Goal: Information Seeking & Learning: Understand process/instructions

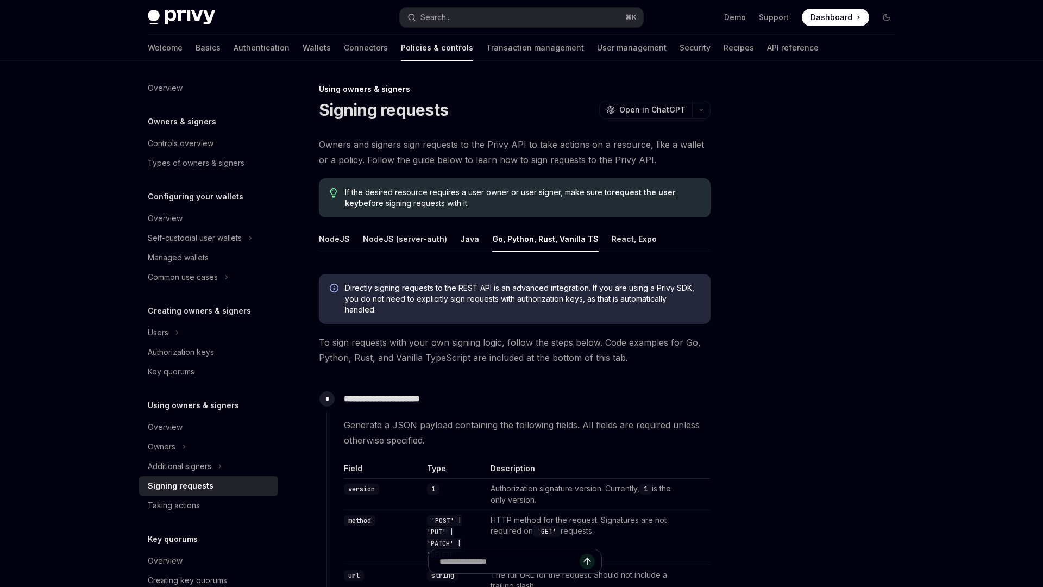
scroll to position [825, 0]
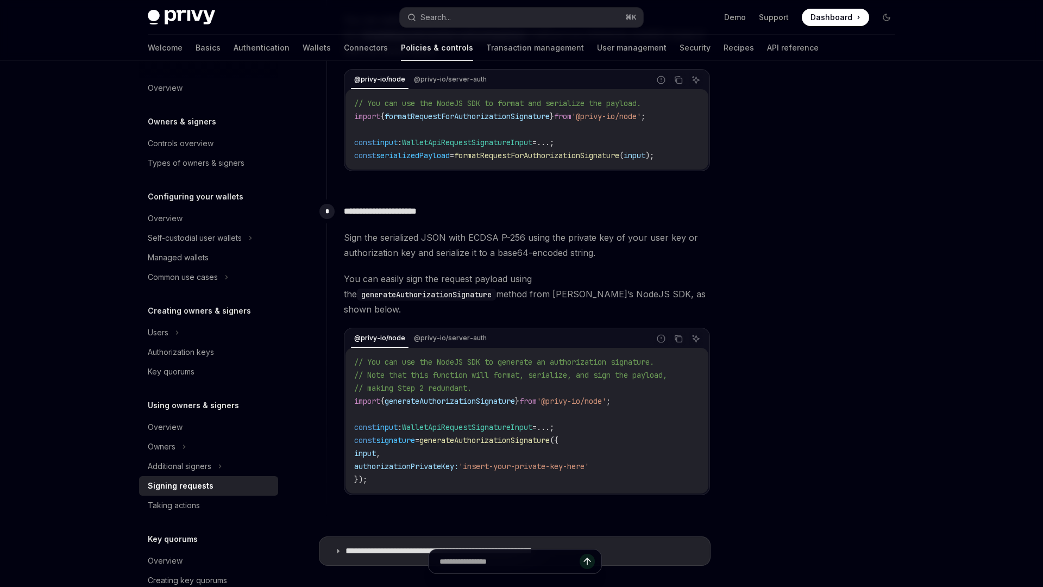
click at [698, 61] on div "Canonicalize the payload per RFC 8785 and serialize it to a string. This GitHub…" at bounding box center [527, 71] width 366 height 200
click at [767, 55] on link "API reference" at bounding box center [793, 48] width 52 height 26
type textarea "*"
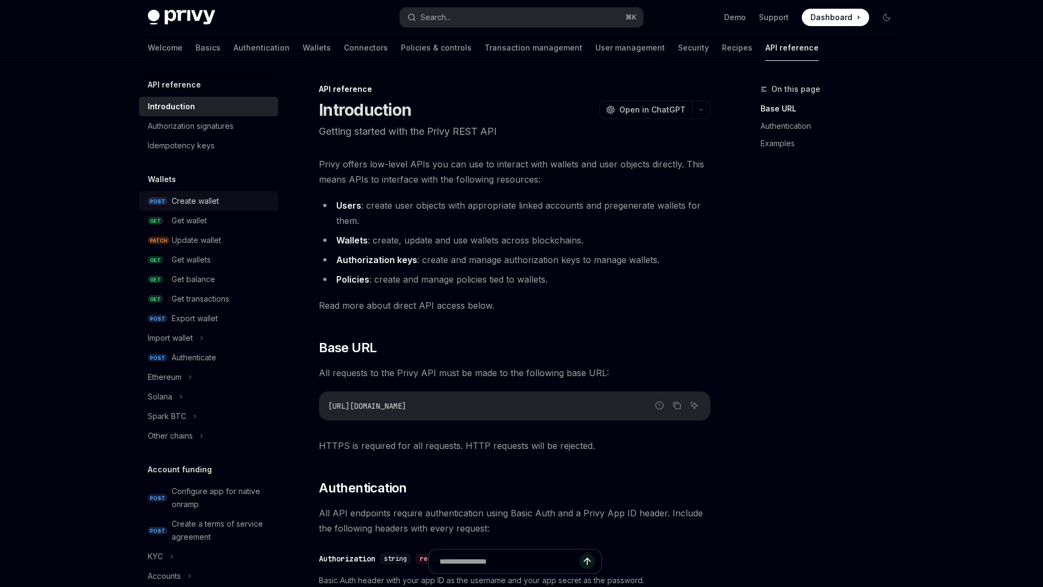
click at [204, 202] on div "Create wallet" at bounding box center [195, 201] width 47 height 13
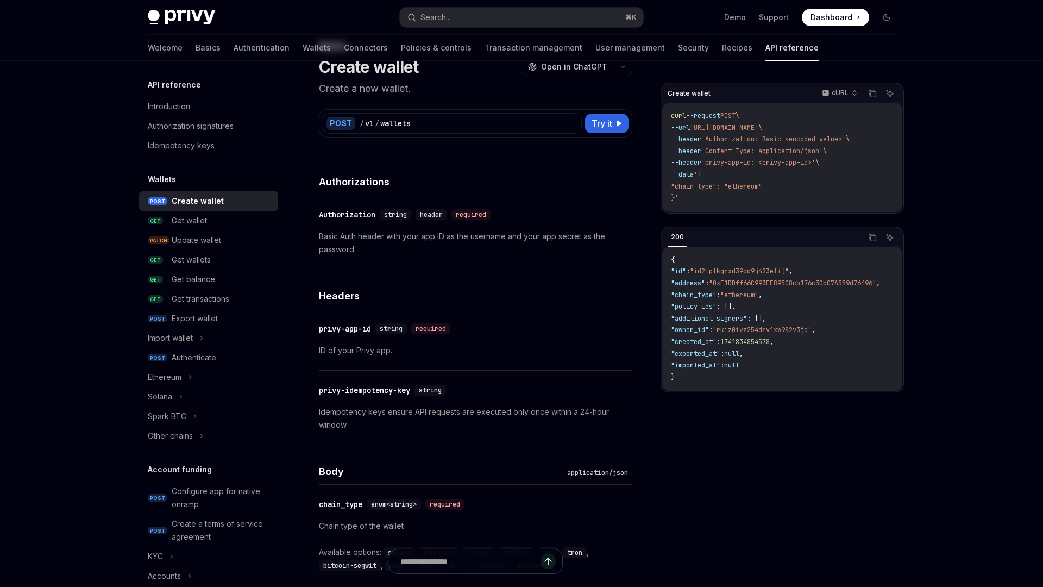
scroll to position [60, 0]
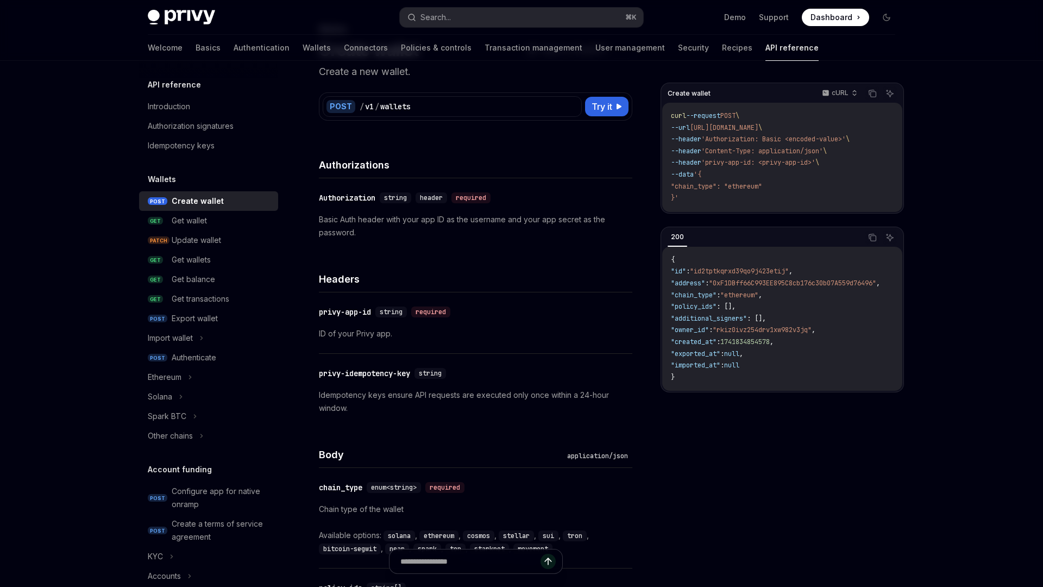
click at [715, 168] on code "curl --request POST \ --url [URL][DOMAIN_NAME] \ --header 'Authorization: Basic…" at bounding box center [782, 157] width 223 height 94
click at [736, 345] on span "1741834854578" at bounding box center [745, 341] width 49 height 9
click at [702, 198] on code "curl --request POST \ --url [URL][DOMAIN_NAME] \ --header 'Authorization: Basic…" at bounding box center [782, 157] width 223 height 94
click at [303, 45] on link "Wallets" at bounding box center [317, 48] width 28 height 26
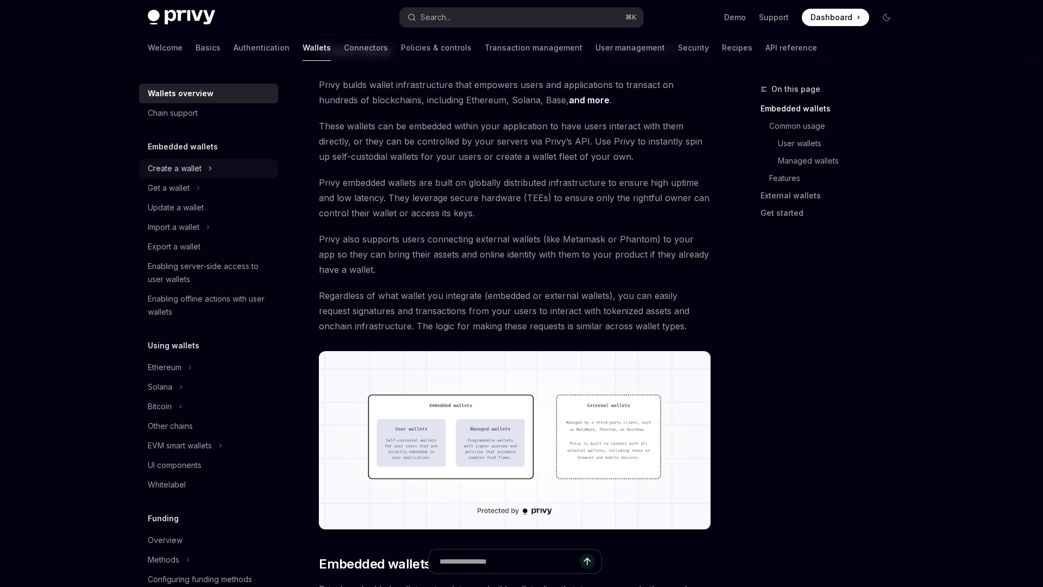
click at [223, 175] on div "Create a wallet" at bounding box center [208, 169] width 139 height 20
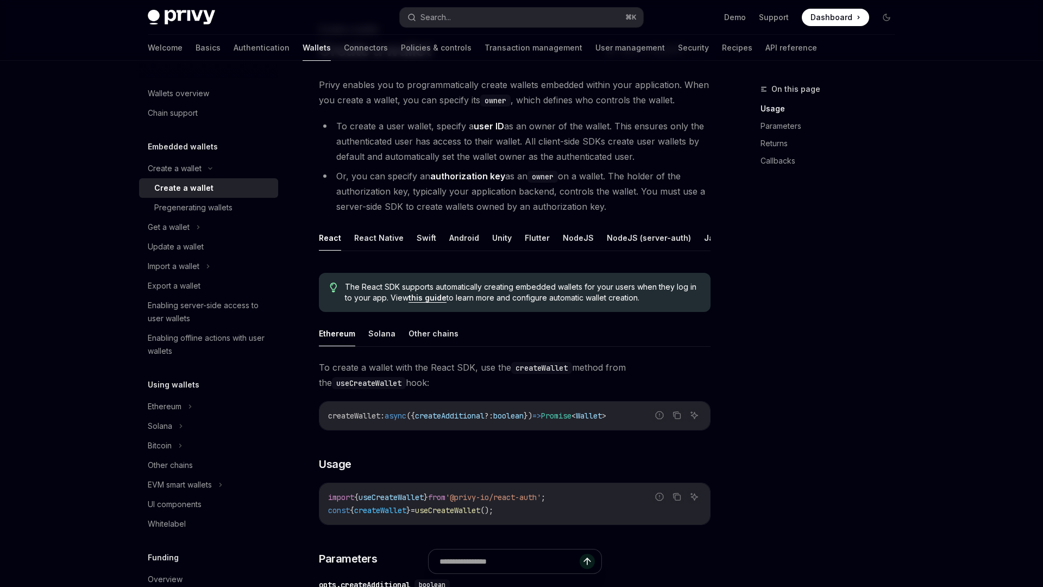
scroll to position [0, 45]
click at [675, 235] on ul "React React Native Swift Android Unity Flutter NodeJS NodeJS (server-auth) Java…" at bounding box center [515, 238] width 392 height 26
click at [692, 236] on button "REST API" at bounding box center [709, 238] width 34 height 26
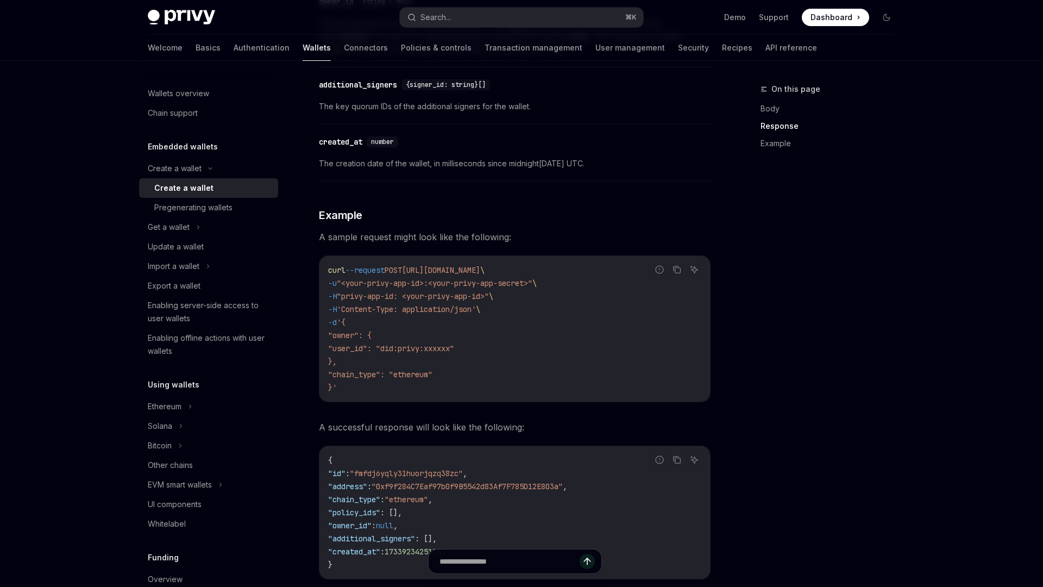
scroll to position [1347, 0]
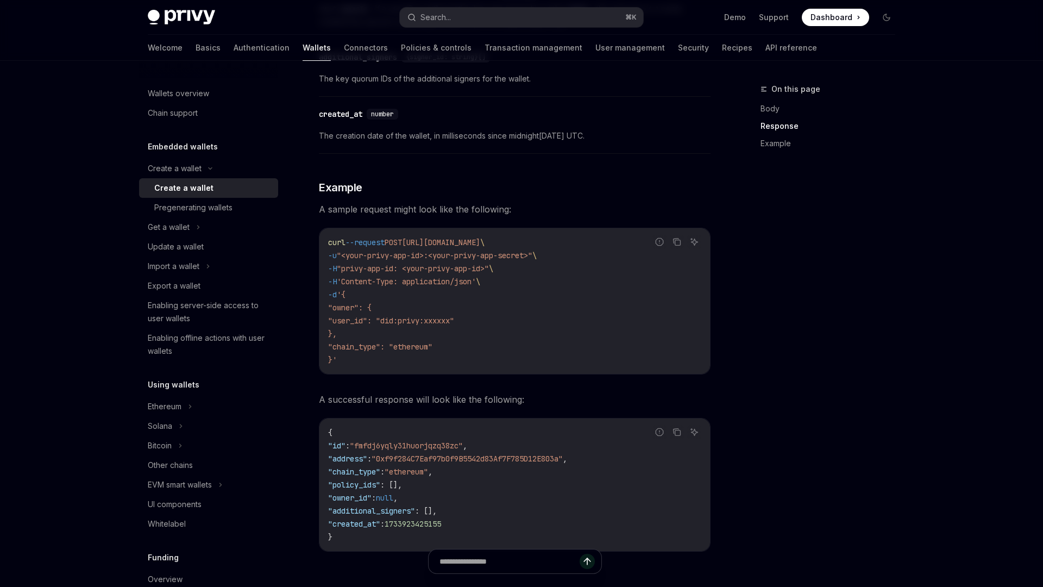
click at [408, 342] on span ""chain_type": "ethereum"" at bounding box center [380, 347] width 104 height 10
click at [680, 242] on icon "Copy the contents from the code block" at bounding box center [677, 242] width 5 height 5
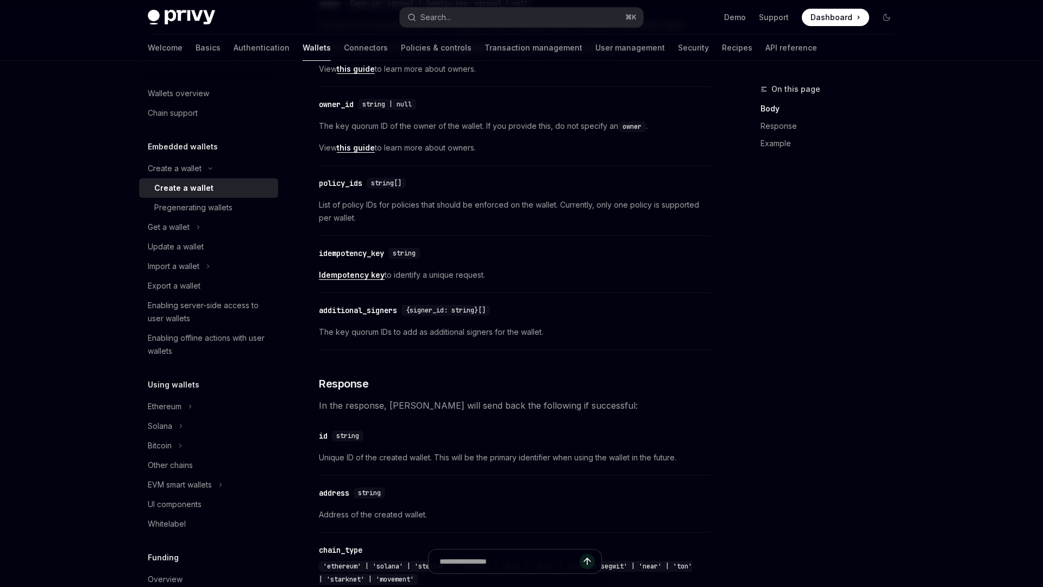
scroll to position [652, 0]
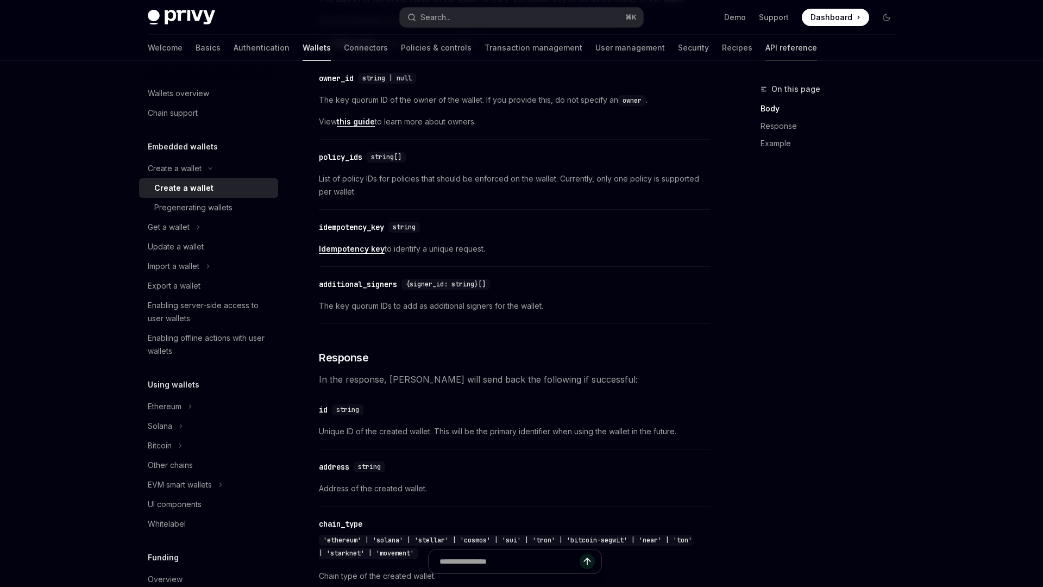
click at [766, 44] on link "API reference" at bounding box center [792, 48] width 52 height 26
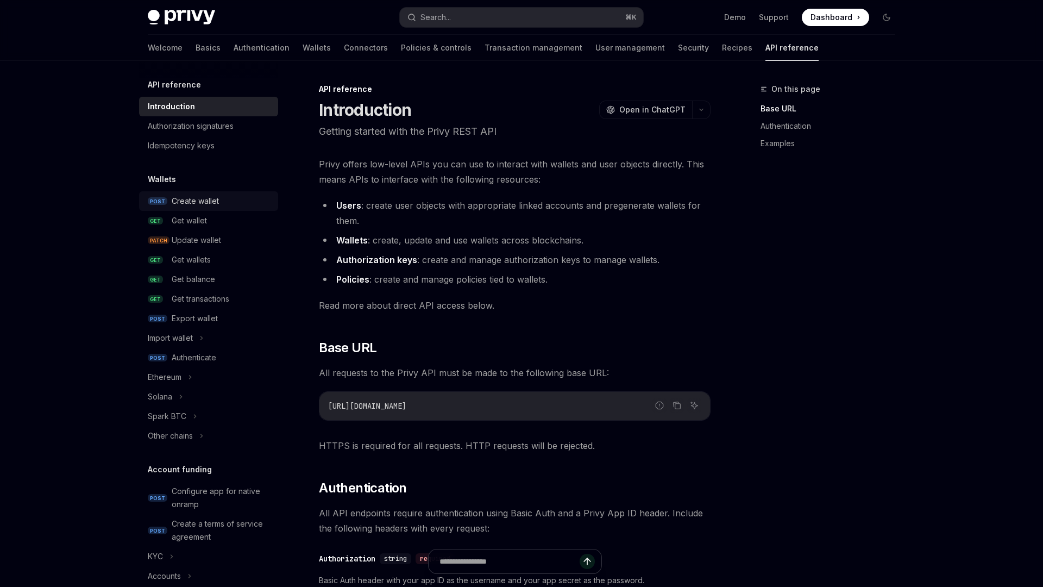
click at [215, 196] on div "Create wallet" at bounding box center [195, 201] width 47 height 13
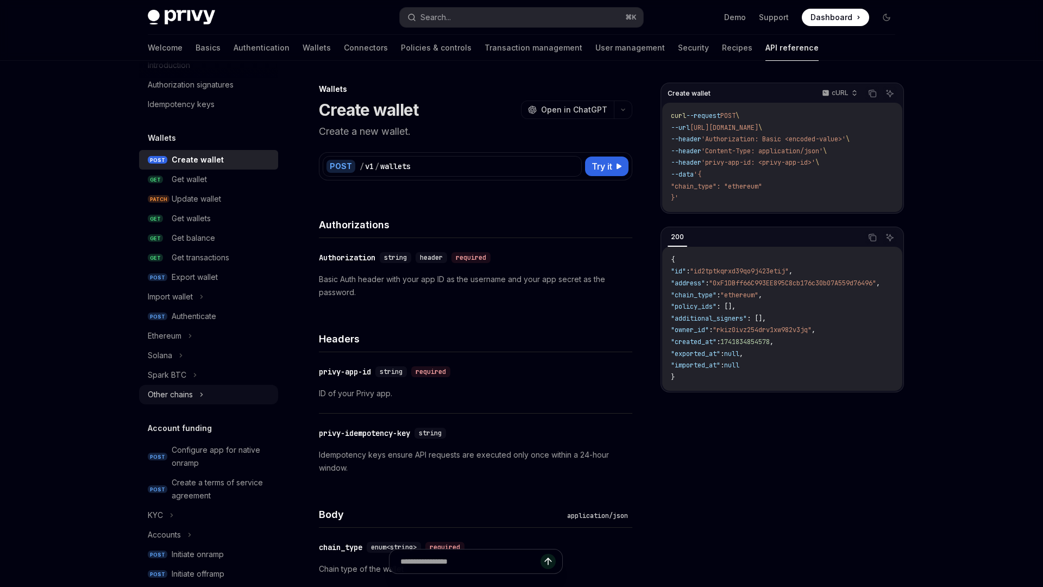
scroll to position [71, 0]
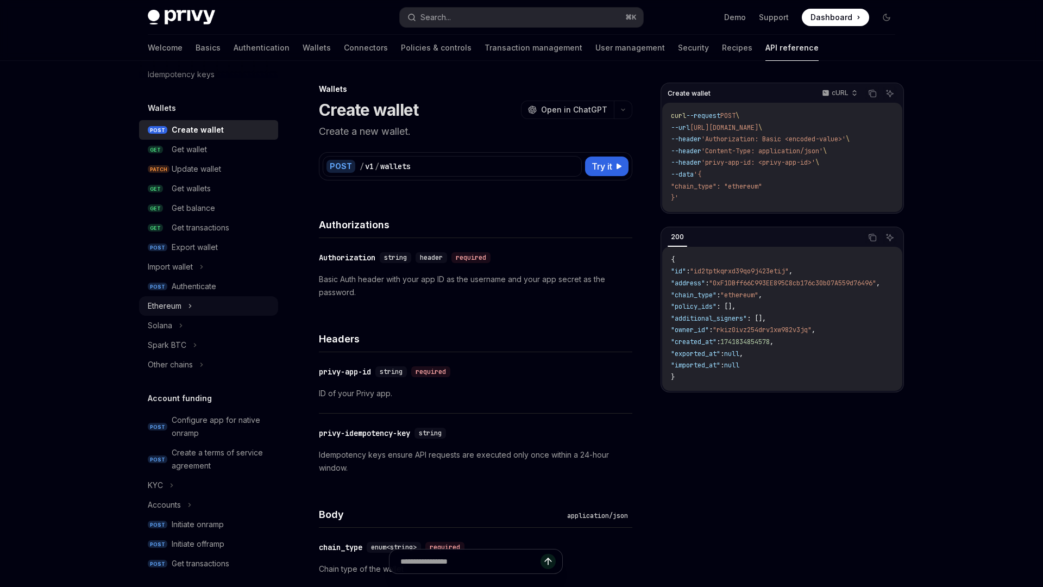
click at [185, 313] on div "Ethereum" at bounding box center [208, 306] width 139 height 20
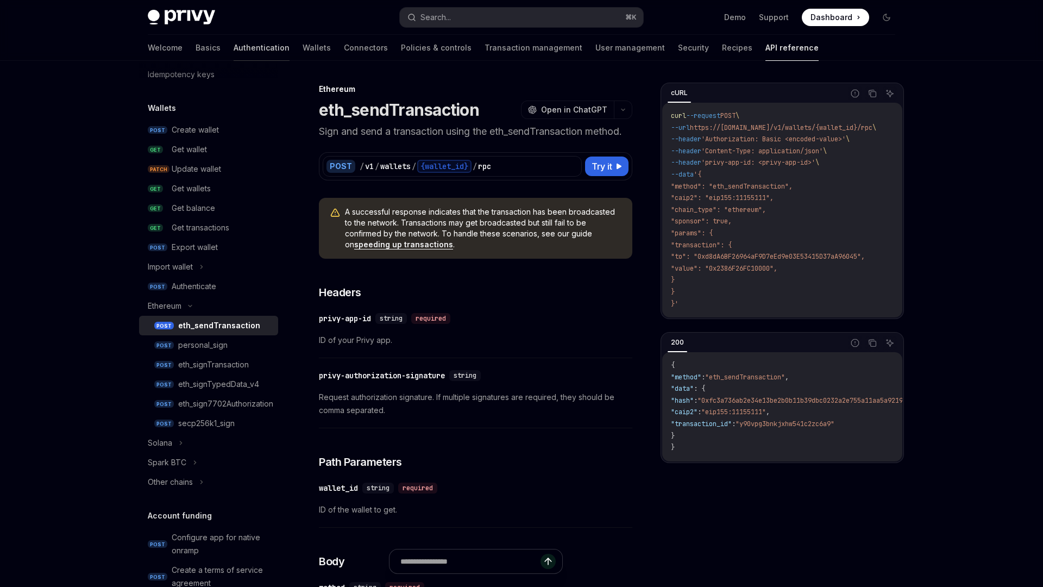
drag, startPoint x: 632, startPoint y: 64, endPoint x: 229, endPoint y: 57, distance: 403.3
click at [196, 54] on link "Basics" at bounding box center [208, 48] width 25 height 26
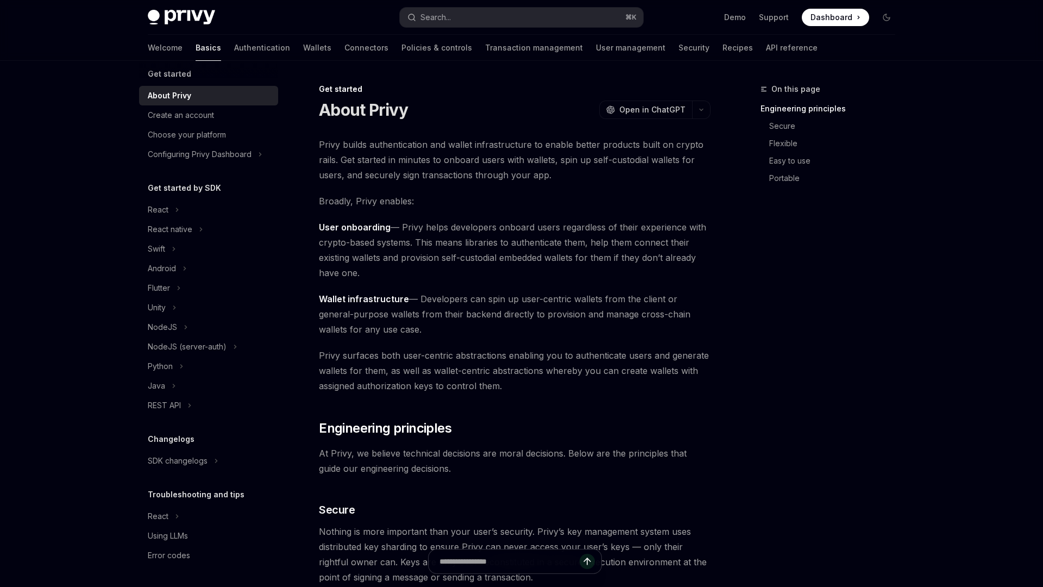
click at [240, 151] on div "Configuring Privy Dashboard" at bounding box center [200, 154] width 104 height 13
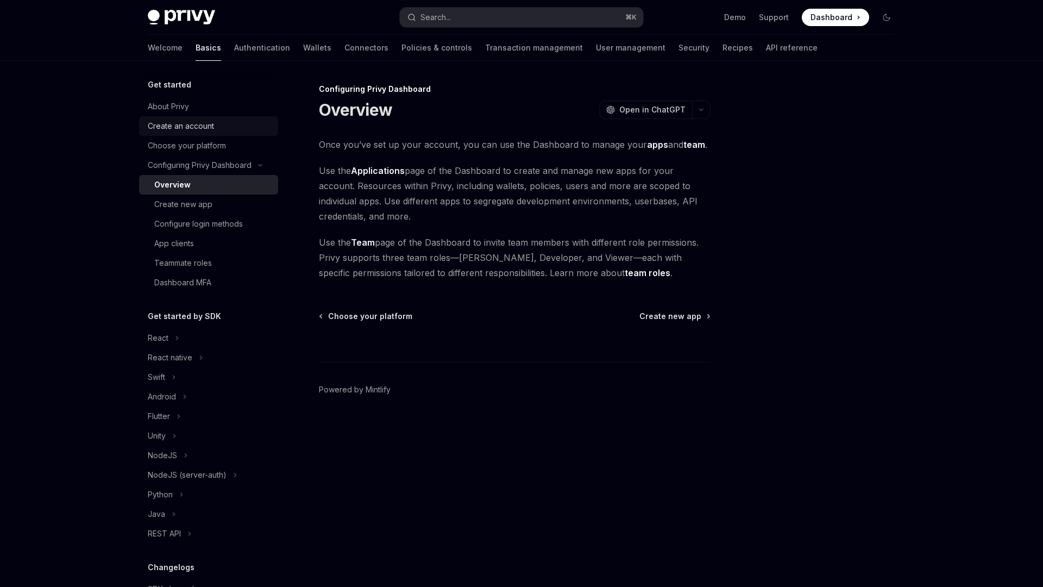
click at [202, 126] on div "Create an account" at bounding box center [181, 126] width 66 height 13
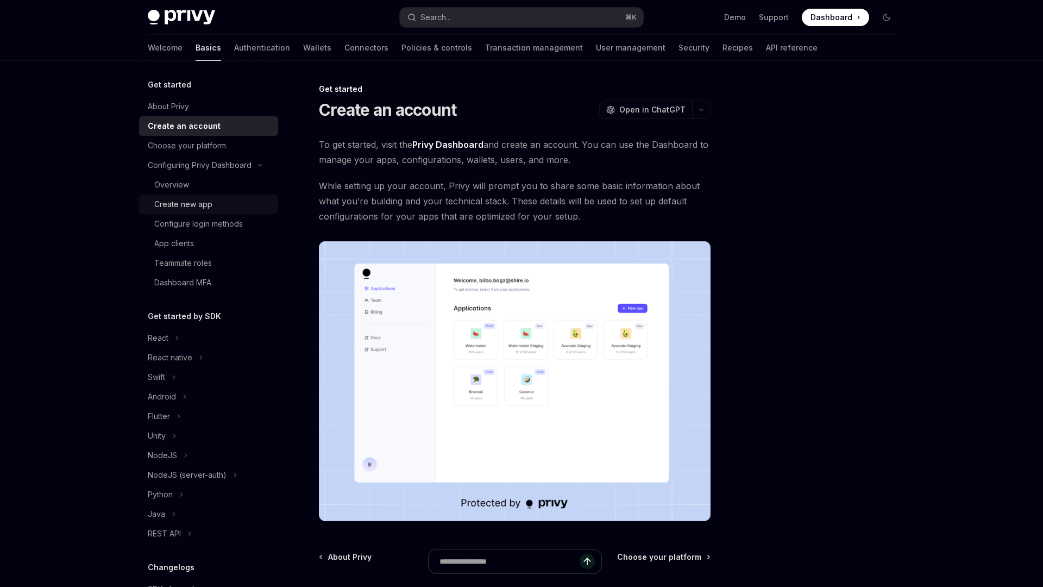
click at [163, 201] on div "Create new app" at bounding box center [183, 204] width 58 height 13
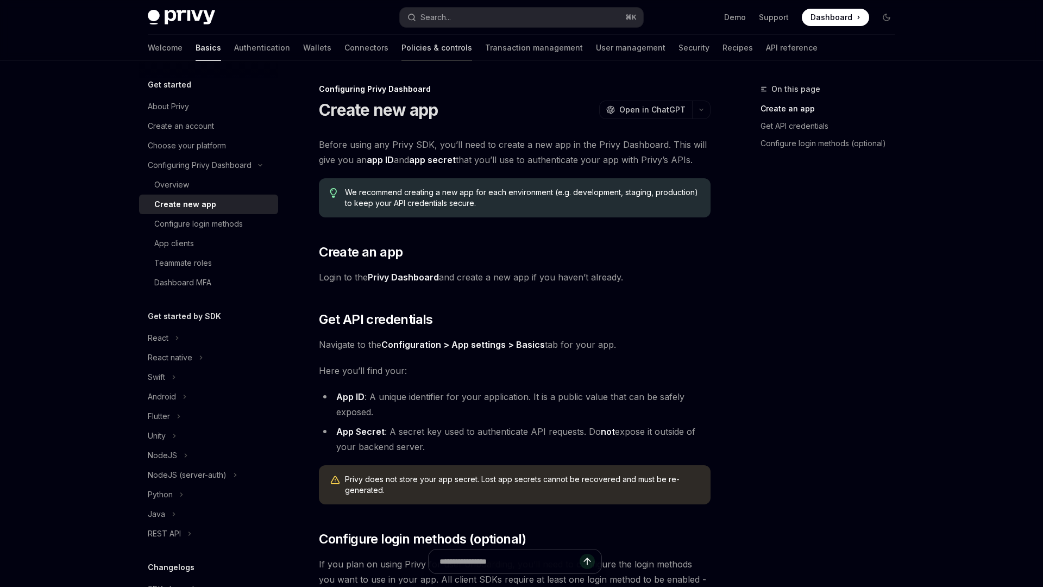
click at [402, 44] on link "Policies & controls" at bounding box center [437, 48] width 71 height 26
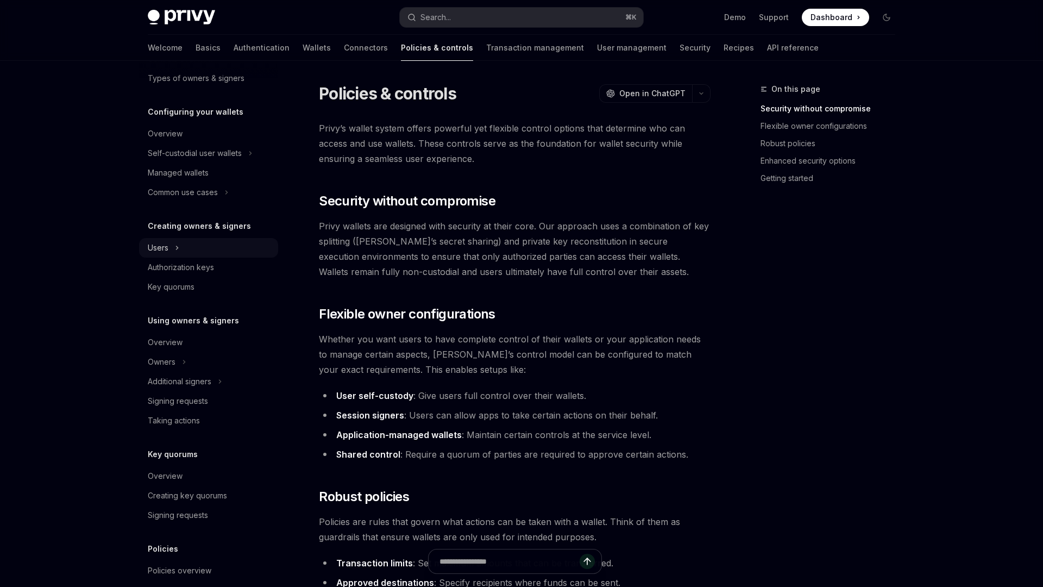
scroll to position [90, 0]
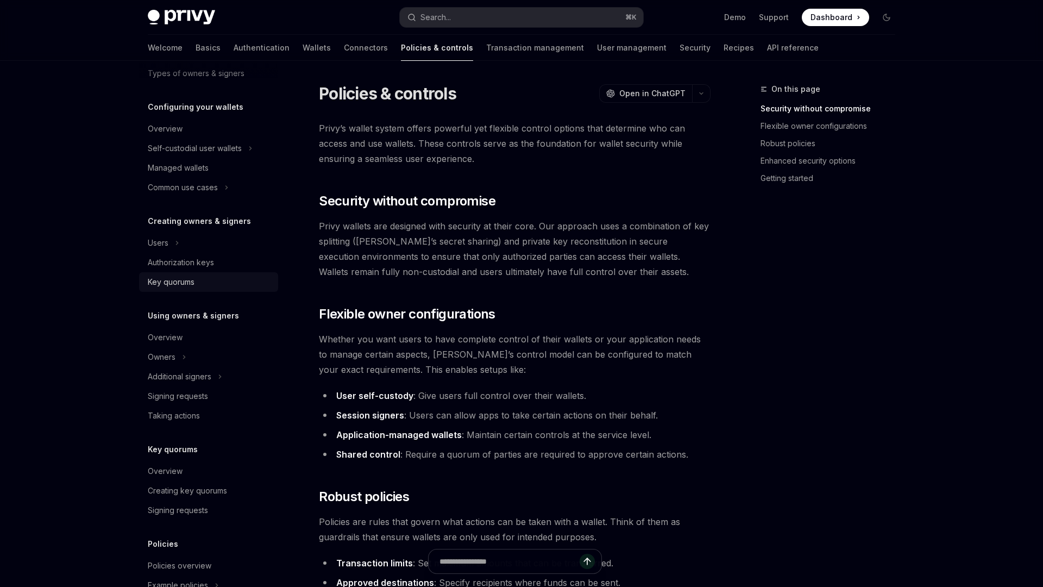
click at [192, 283] on div "Key quorums" at bounding box center [171, 282] width 47 height 13
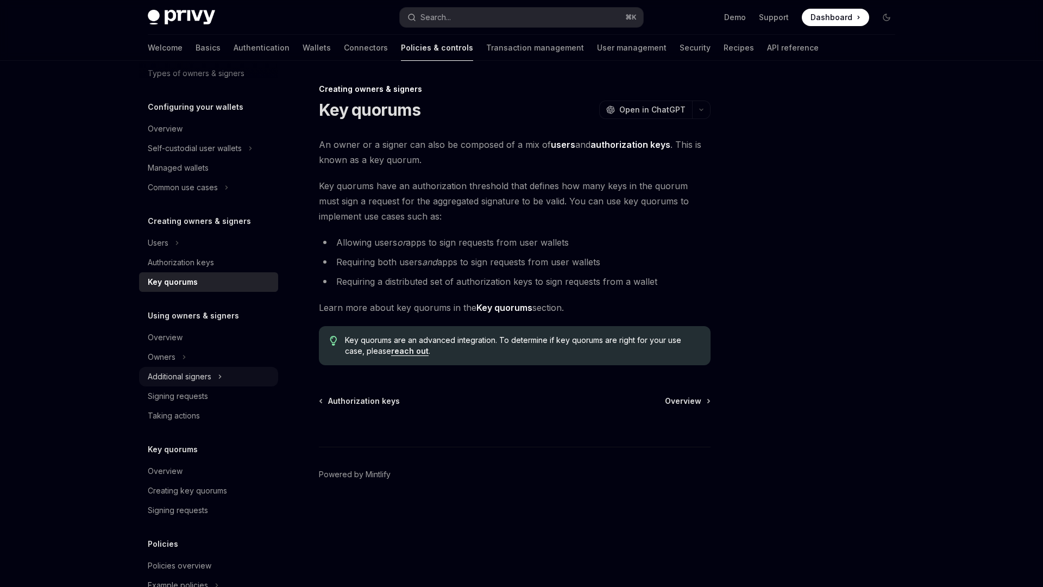
click at [230, 371] on div "Additional signers" at bounding box center [208, 377] width 139 height 20
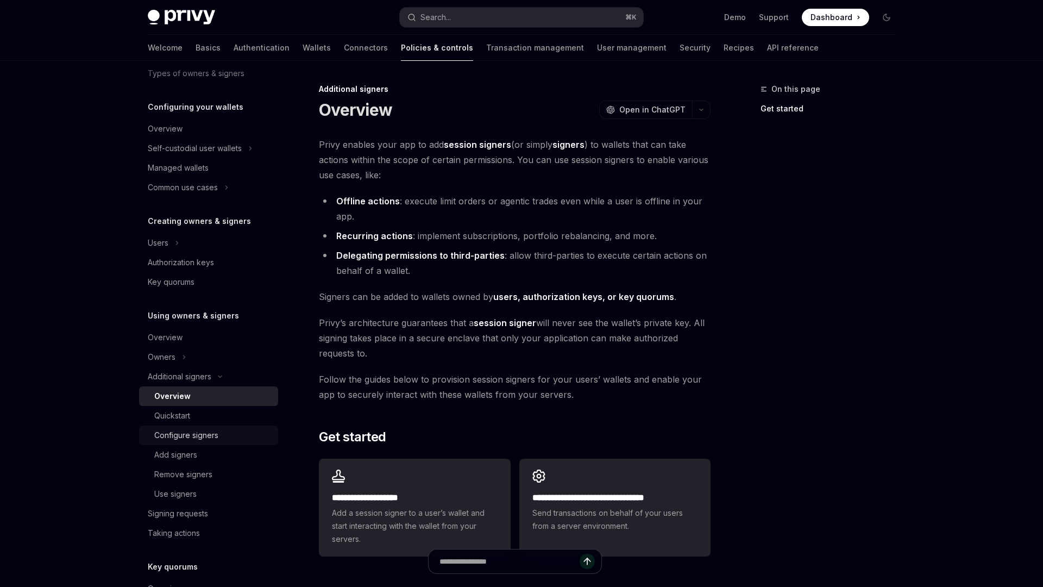
click at [223, 431] on div "Configure signers" at bounding box center [212, 435] width 117 height 13
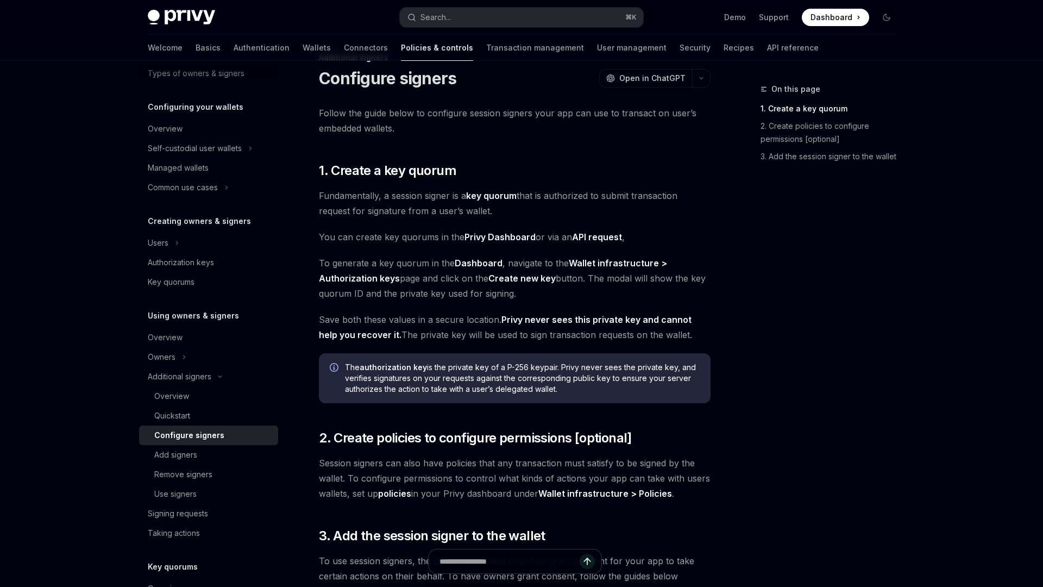
scroll to position [65, 0]
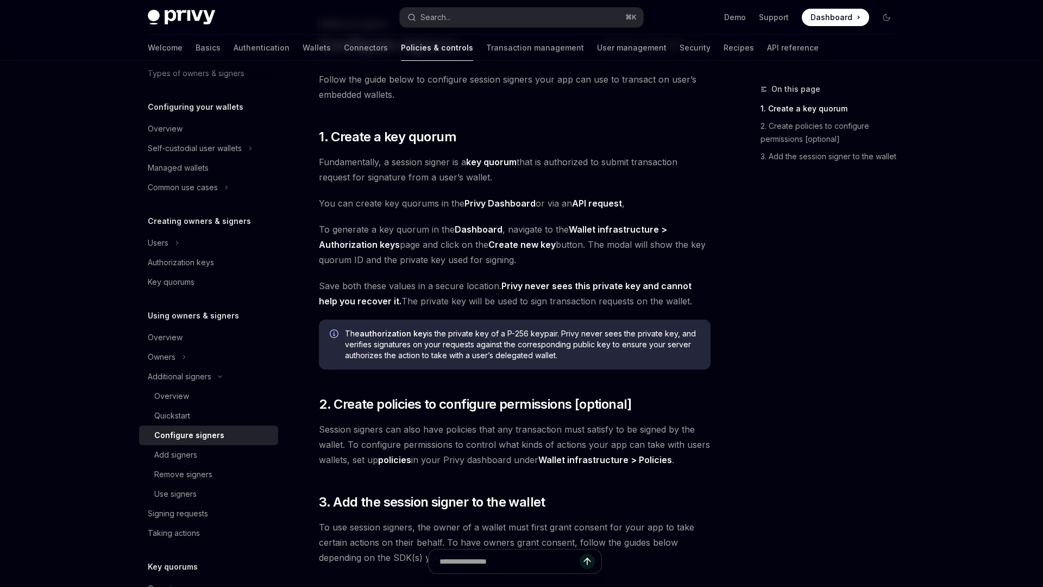
click at [783, 245] on div "On this page 1. Create a key quorum 2. Create policies to configure permissions…" at bounding box center [821, 335] width 165 height 504
click at [763, 259] on div "On this page 1. Create a key quorum 2. Create policies to configure permissions…" at bounding box center [821, 335] width 165 height 504
click at [652, 47] on div "Welcome Basics Authentication Wallets Connectors Policies & controls Transactio…" at bounding box center [483, 48] width 671 height 26
click at [724, 47] on link "Recipes" at bounding box center [739, 48] width 30 height 26
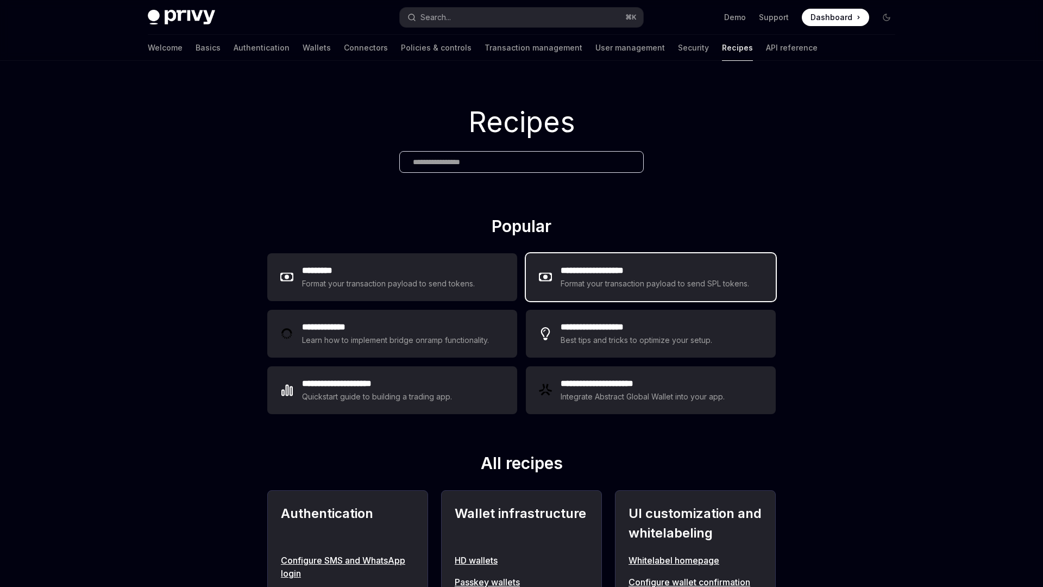
click at [613, 280] on div "Format your transaction payload to send SPL tokens." at bounding box center [656, 283] width 190 height 13
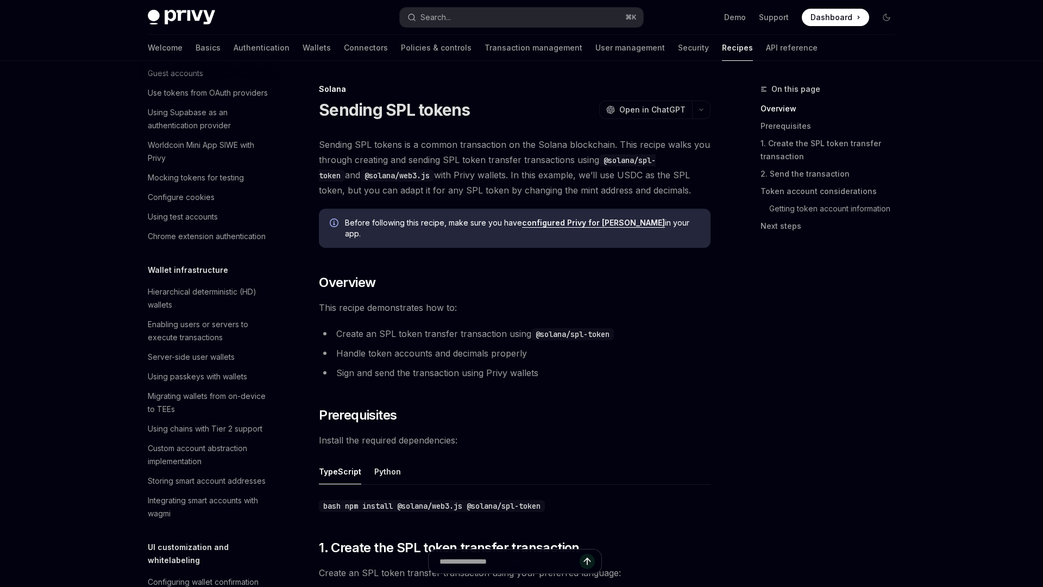
scroll to position [1505, 0]
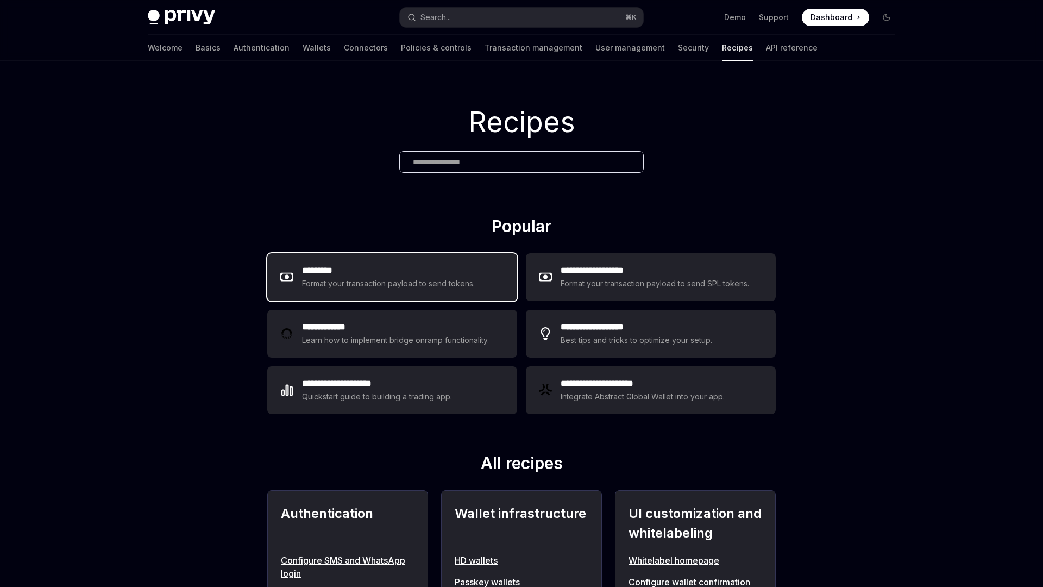
click at [435, 279] on div "Format your transaction payload to send tokens." at bounding box center [388, 283] width 173 height 13
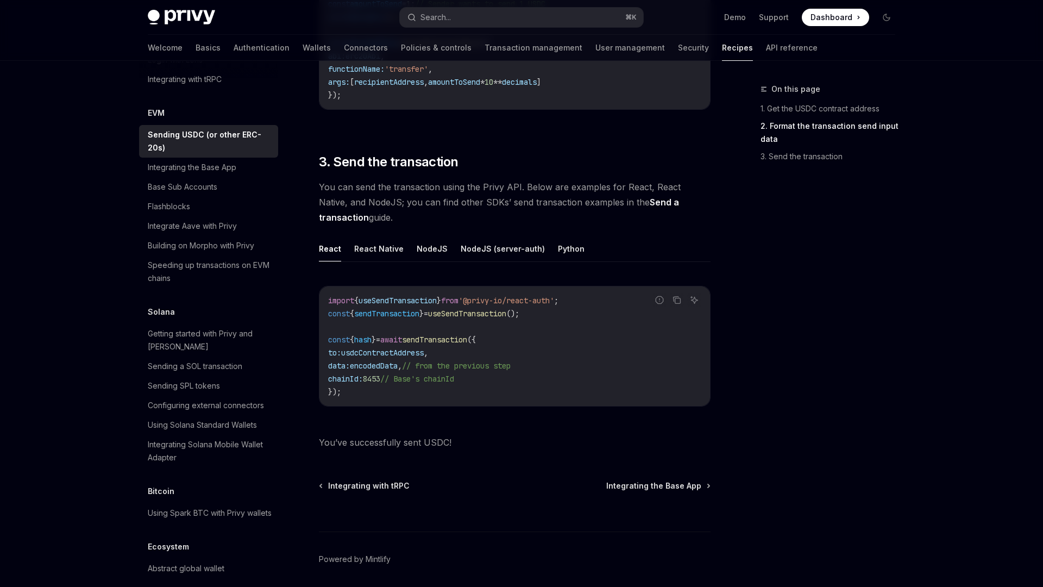
scroll to position [724, 0]
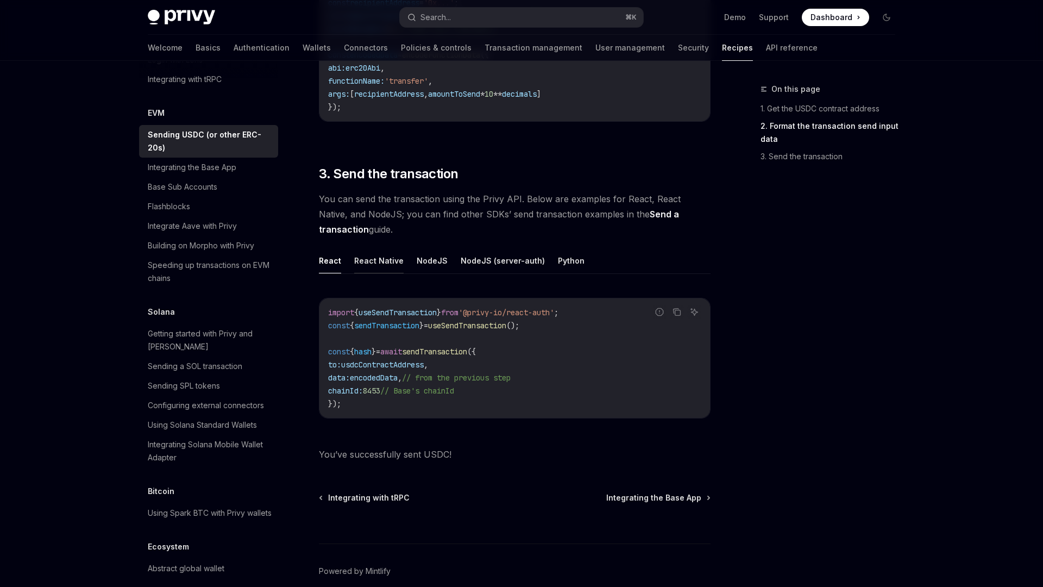
click at [367, 267] on button "React Native" at bounding box center [378, 261] width 49 height 26
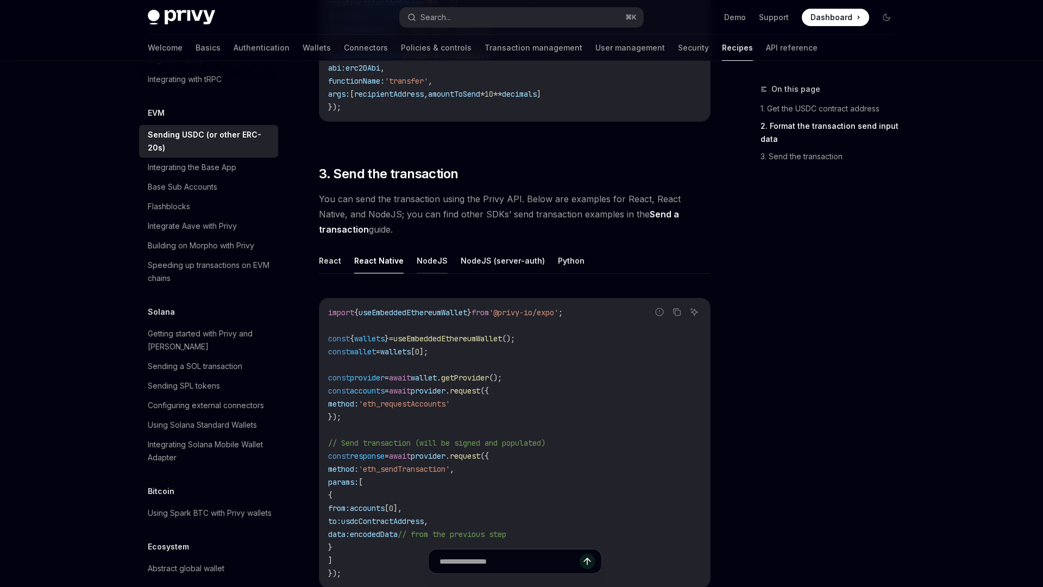
click at [439, 264] on button "NodeJS" at bounding box center [432, 261] width 31 height 26
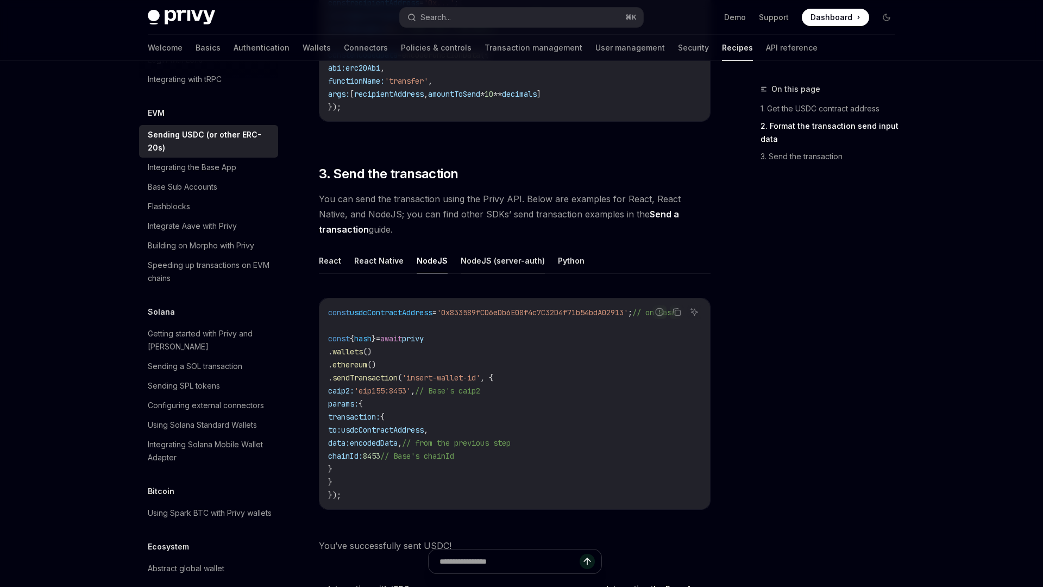
click at [500, 260] on button "NodeJS (server-auth)" at bounding box center [503, 261] width 84 height 26
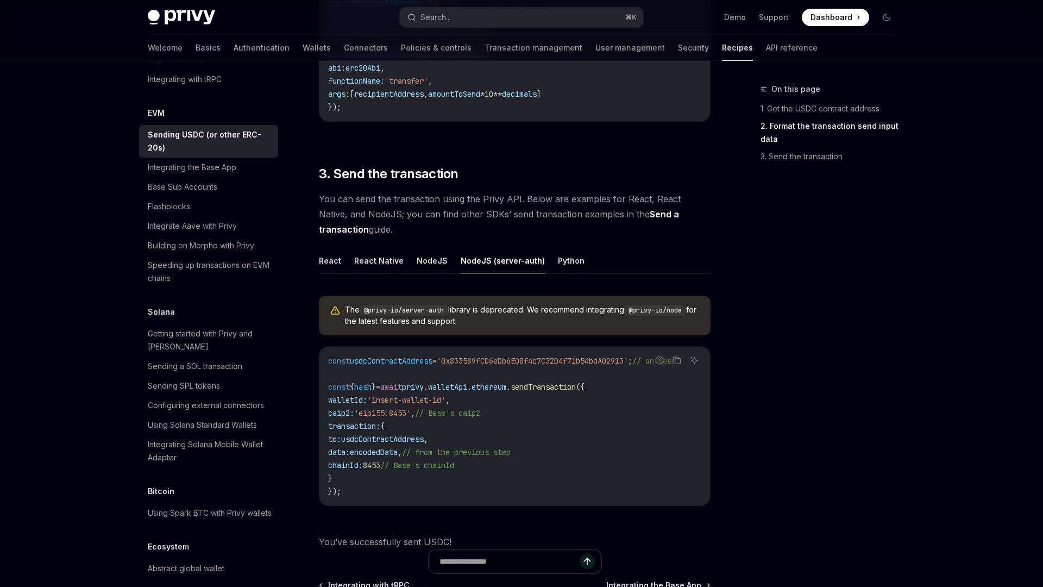
click at [545, 261] on ul "React React Native NodeJS NodeJS (server-auth) Python" at bounding box center [515, 261] width 392 height 26
click at [547, 261] on ul "React React Native NodeJS NodeJS (server-auth) Python" at bounding box center [515, 261] width 392 height 26
click at [558, 261] on button "Python" at bounding box center [571, 261] width 27 height 26
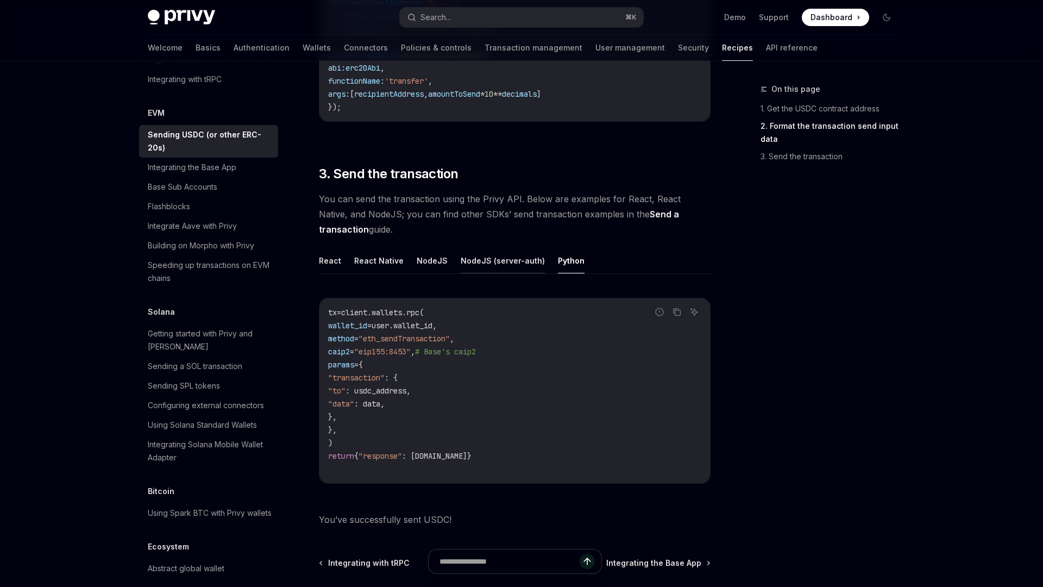
click at [497, 264] on button "NodeJS (server-auth)" at bounding box center [503, 261] width 84 height 26
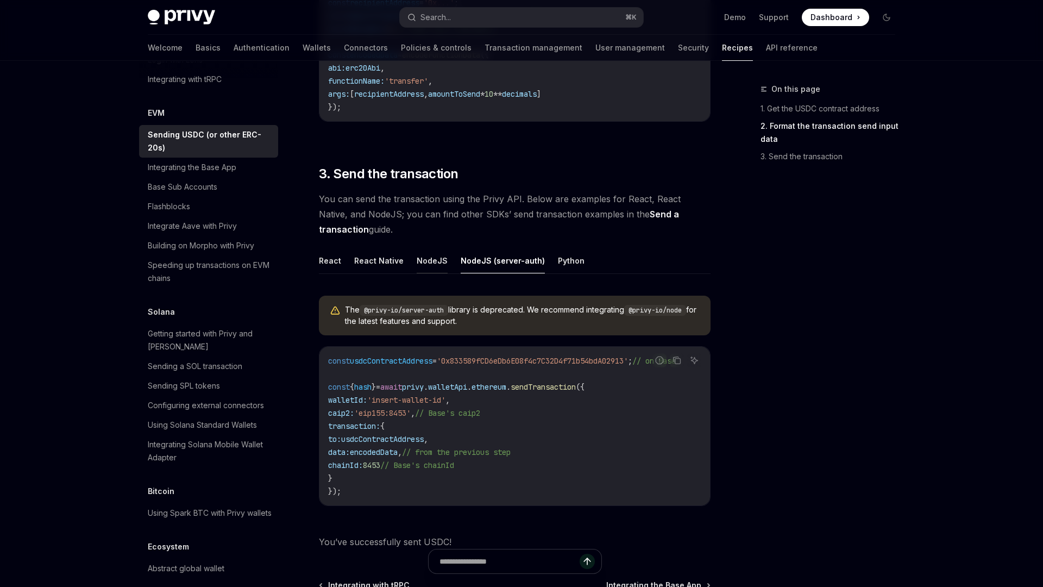
click at [436, 268] on button "NodeJS" at bounding box center [432, 261] width 31 height 26
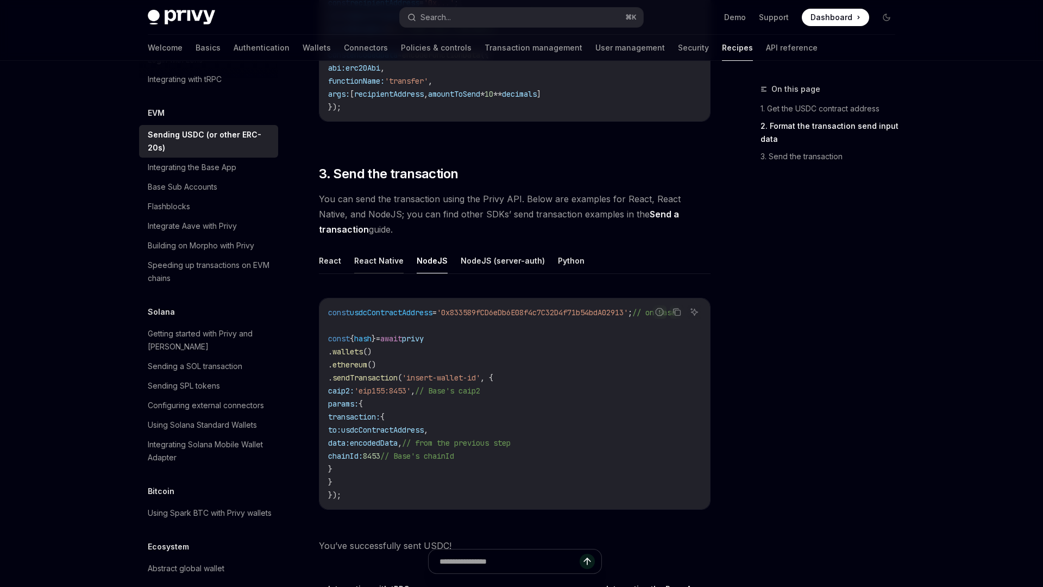
click at [396, 271] on button "React Native" at bounding box center [378, 261] width 49 height 26
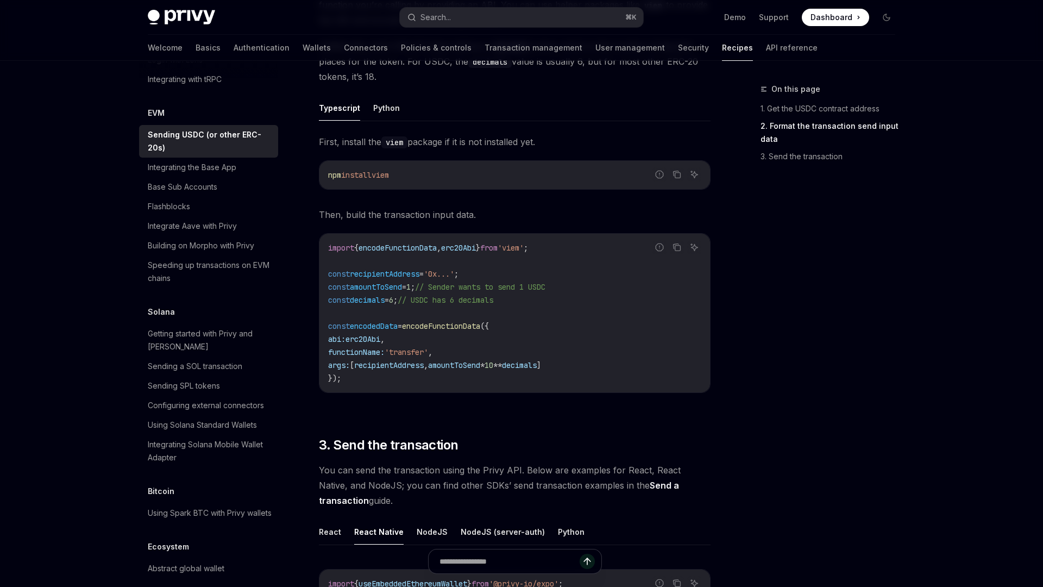
scroll to position [289, 0]
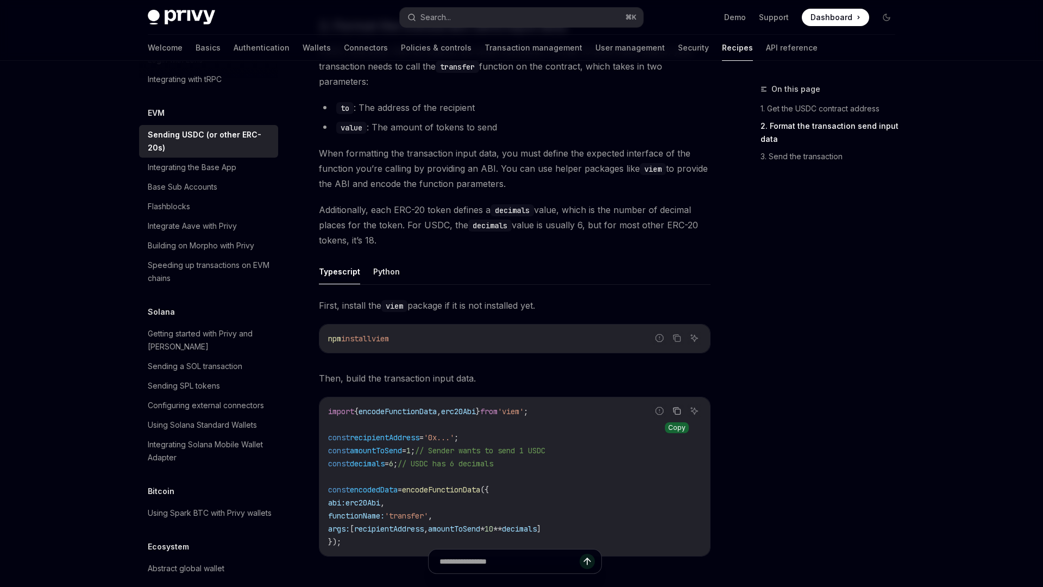
click at [673, 412] on icon "Copy the contents from the code block" at bounding box center [677, 410] width 9 height 9
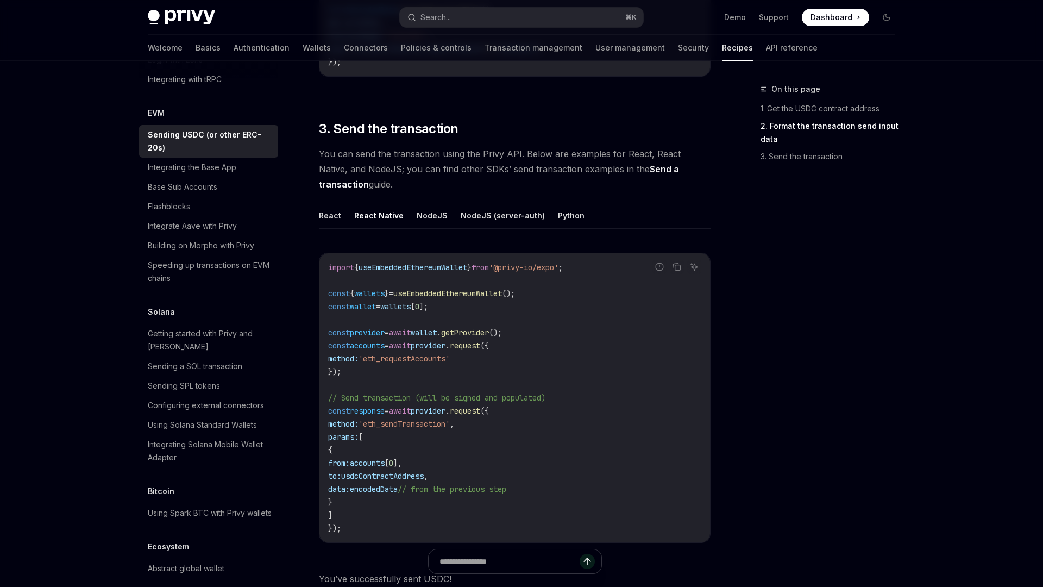
scroll to position [775, 0]
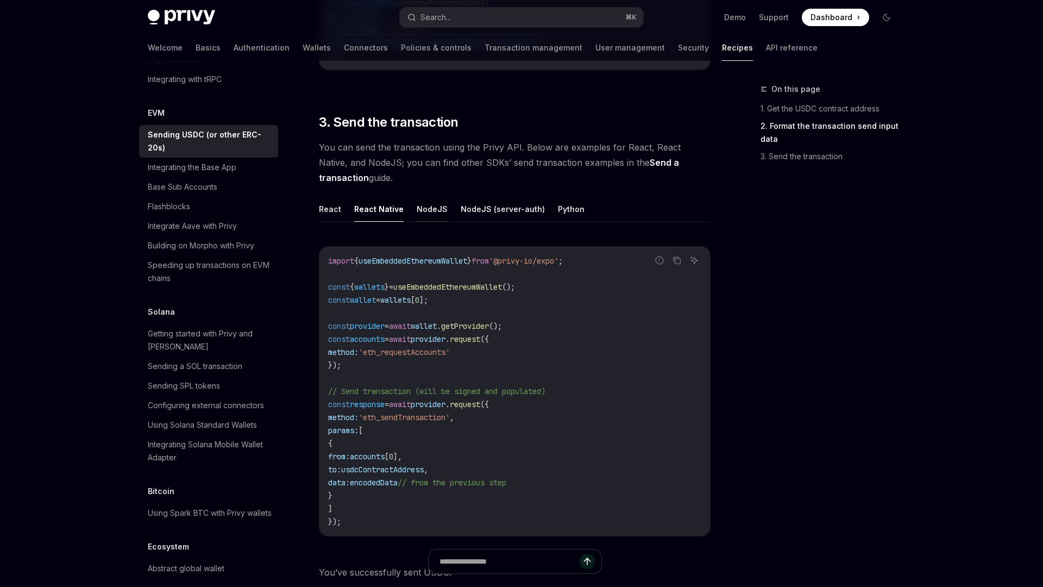
click at [425, 211] on button "NodeJS" at bounding box center [432, 209] width 31 height 26
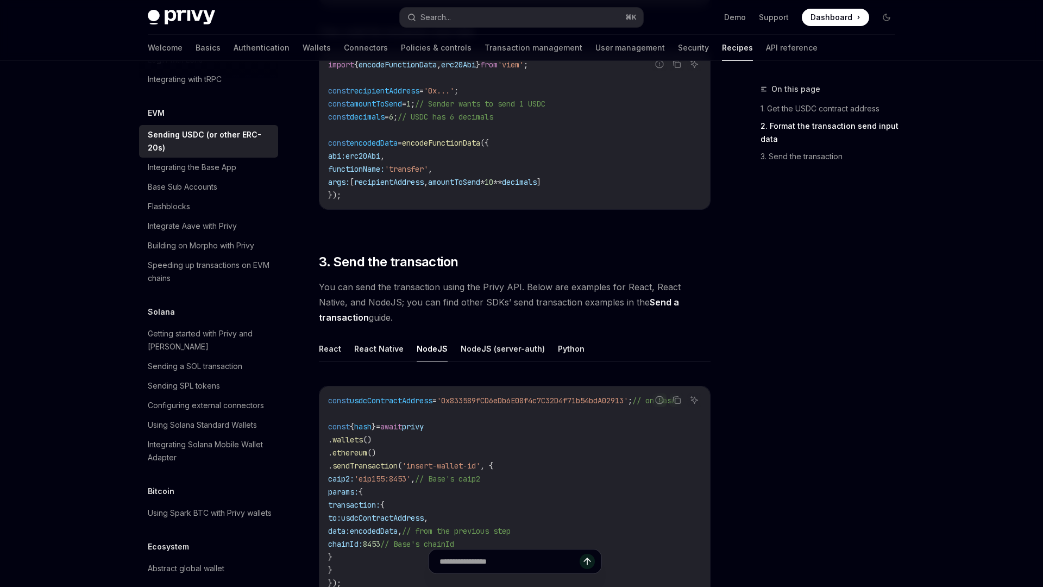
scroll to position [625, 0]
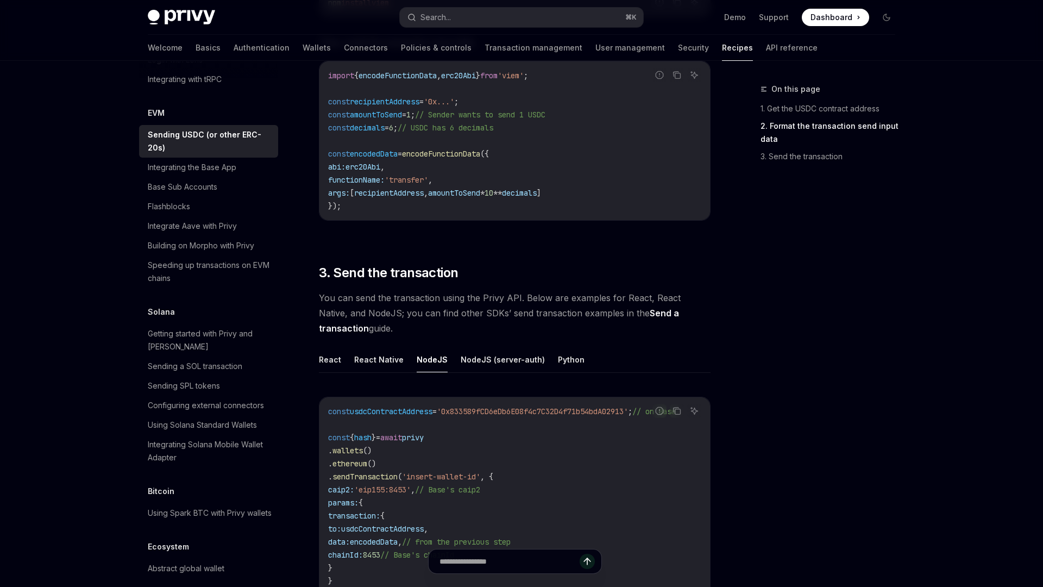
click at [563, 302] on span "You can send the transaction using the Privy API. Below are examples for React,…" at bounding box center [515, 313] width 392 height 46
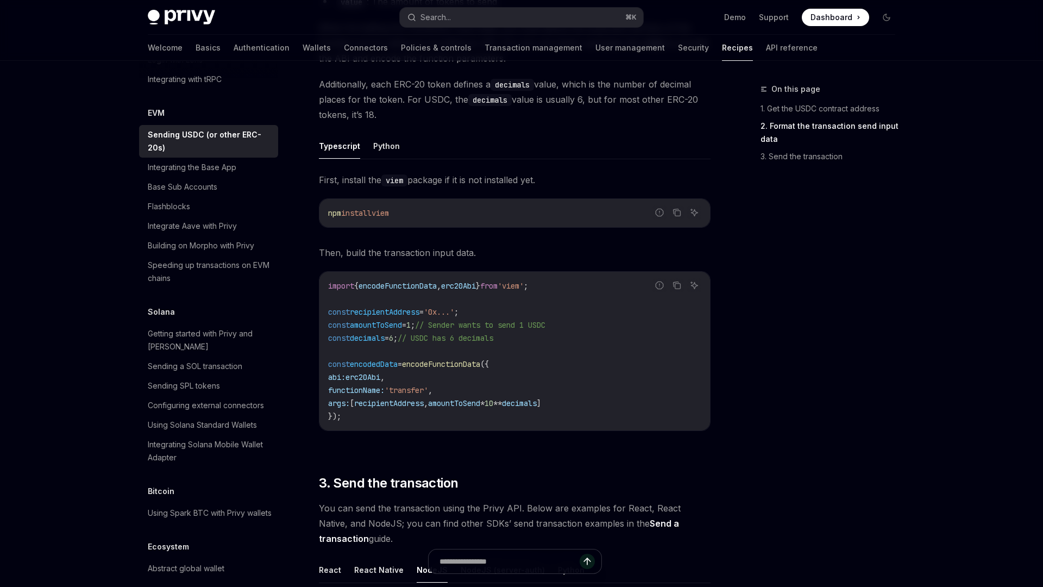
click at [361, 400] on code "import { encodeFunctionData , erc20Abi } from 'viem' ; const recipientAddress =…" at bounding box center [514, 350] width 373 height 143
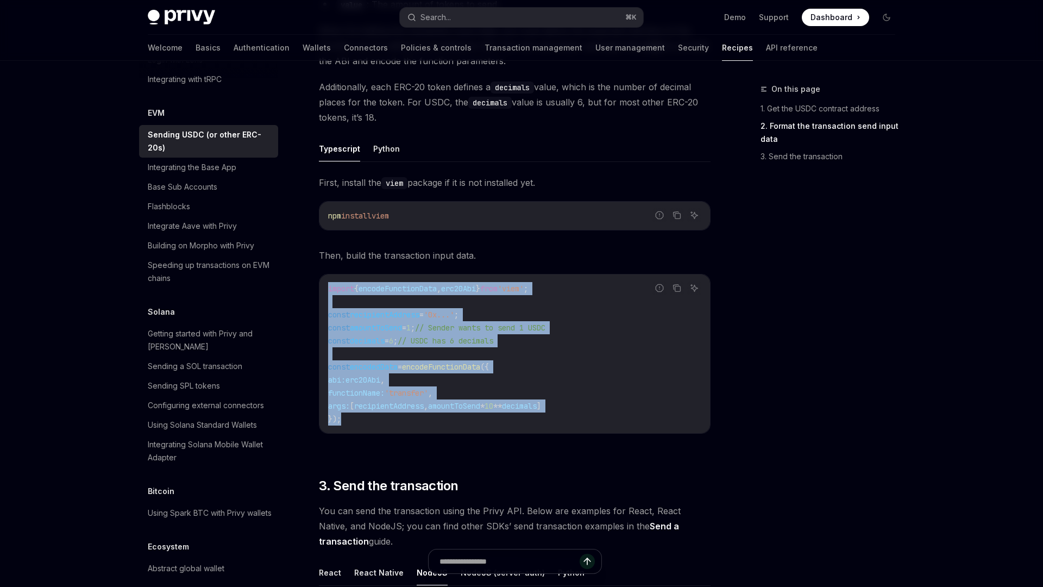
drag, startPoint x: 355, startPoint y: 408, endPoint x: 306, endPoint y: 272, distance: 144.2
click at [306, 272] on div "EVM Sending USDC (or other ERC-20s) OpenAI Open in ChatGPT OpenAI Open in ChatG…" at bounding box center [413, 356] width 600 height 1370
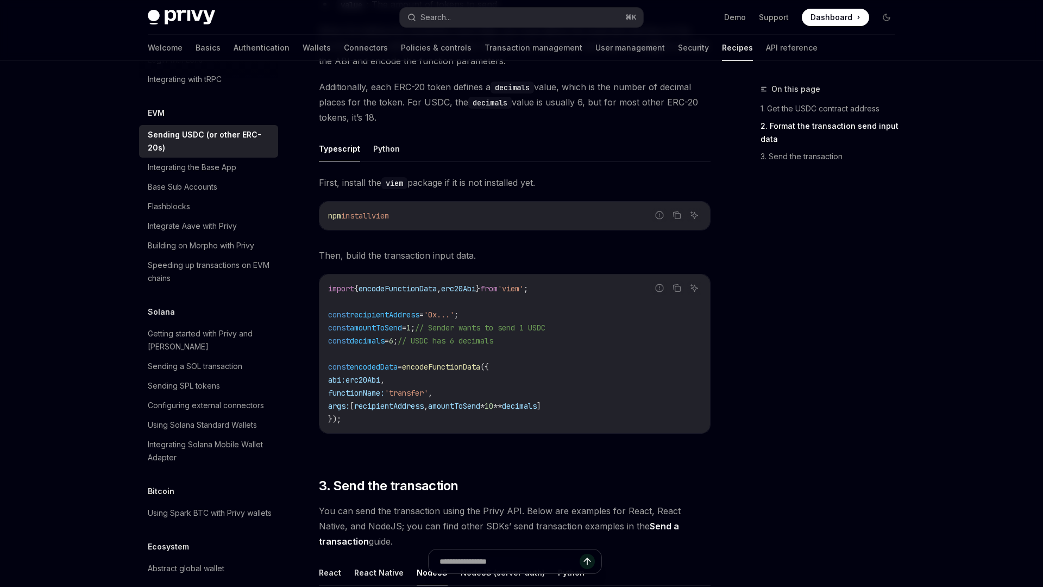
click at [776, 340] on div "On this page 1. Get the USDC contract address 2. Format the transaction send in…" at bounding box center [821, 335] width 165 height 504
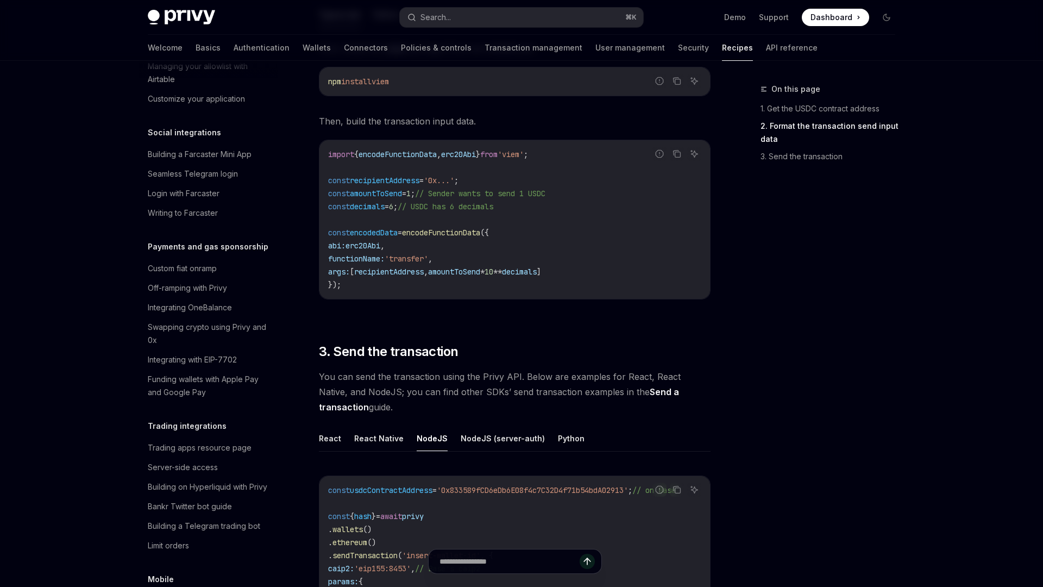
scroll to position [870, 0]
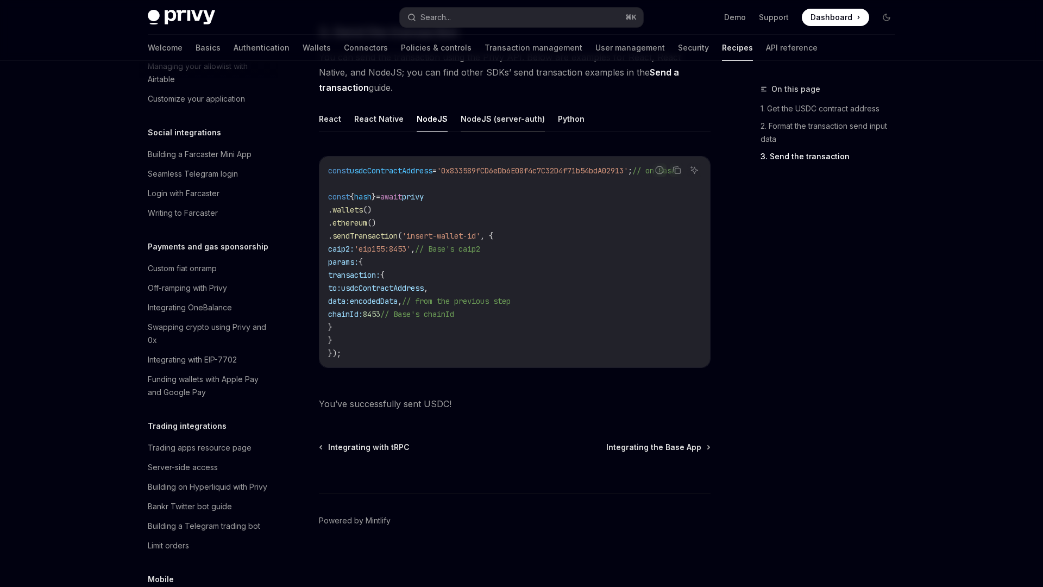
click at [499, 125] on button "NodeJS (server-auth)" at bounding box center [503, 119] width 84 height 26
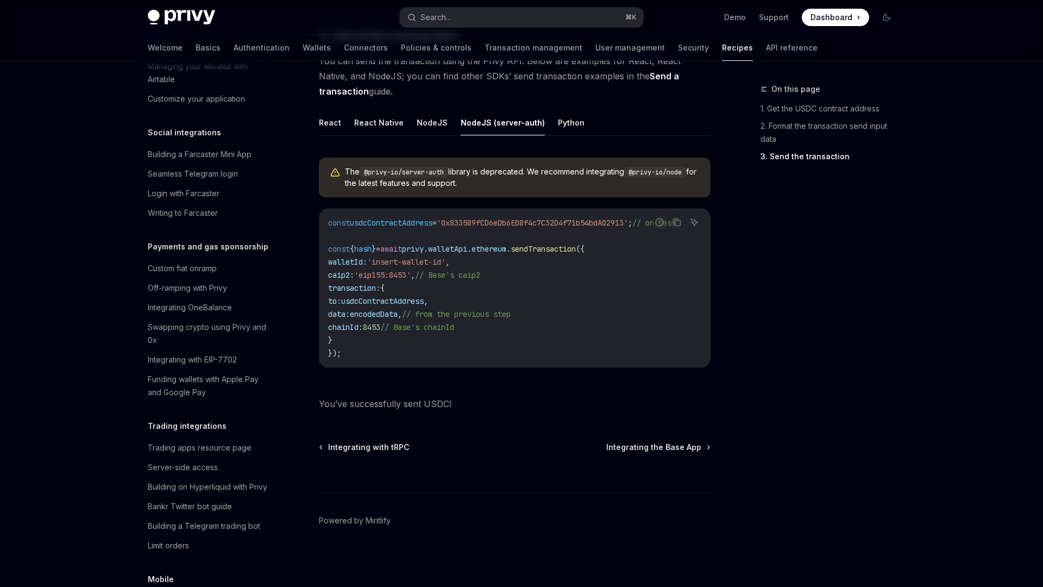
scroll to position [866, 0]
click at [865, 264] on div "On this page 1. Get the USDC contract address 2. Format the transaction send in…" at bounding box center [821, 335] width 165 height 504
click at [865, 262] on div "On this page 1. Get the USDC contract address 2. Format the transaction send in…" at bounding box center [821, 335] width 165 height 504
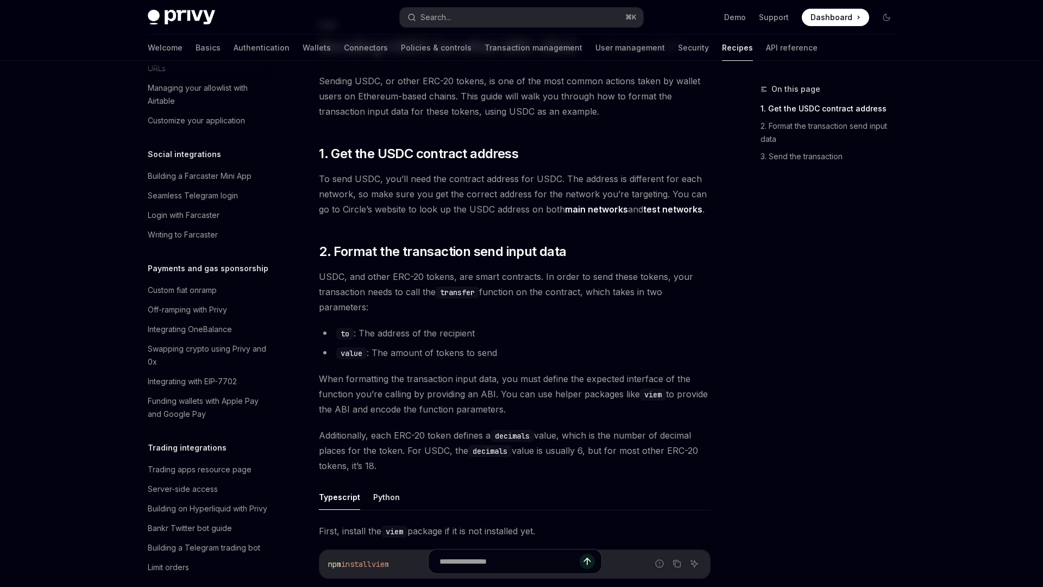
scroll to position [119, 0]
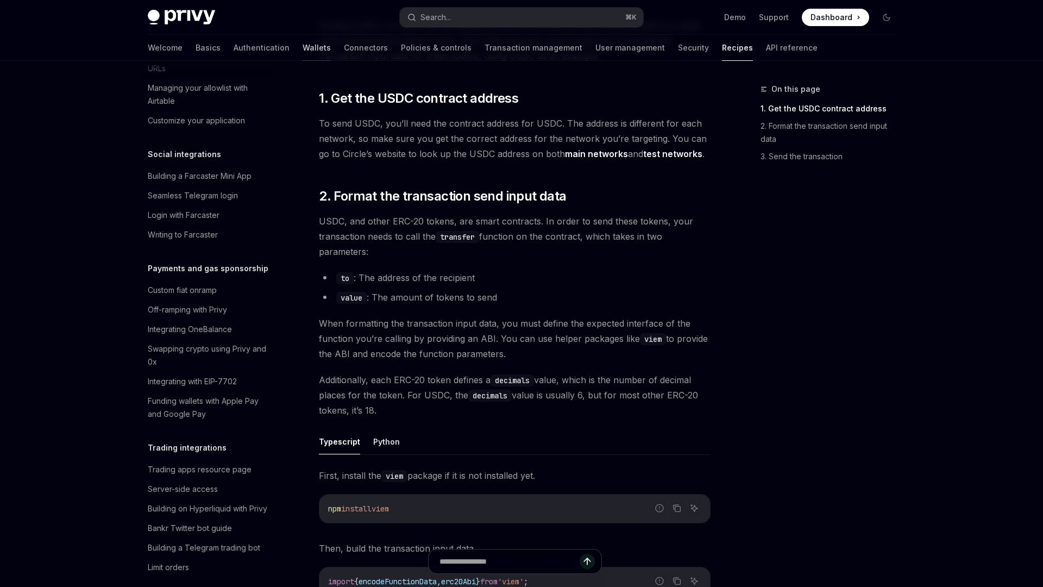
click at [303, 47] on link "Wallets" at bounding box center [317, 48] width 28 height 26
click at [303, 48] on link "Wallets" at bounding box center [317, 48] width 28 height 26
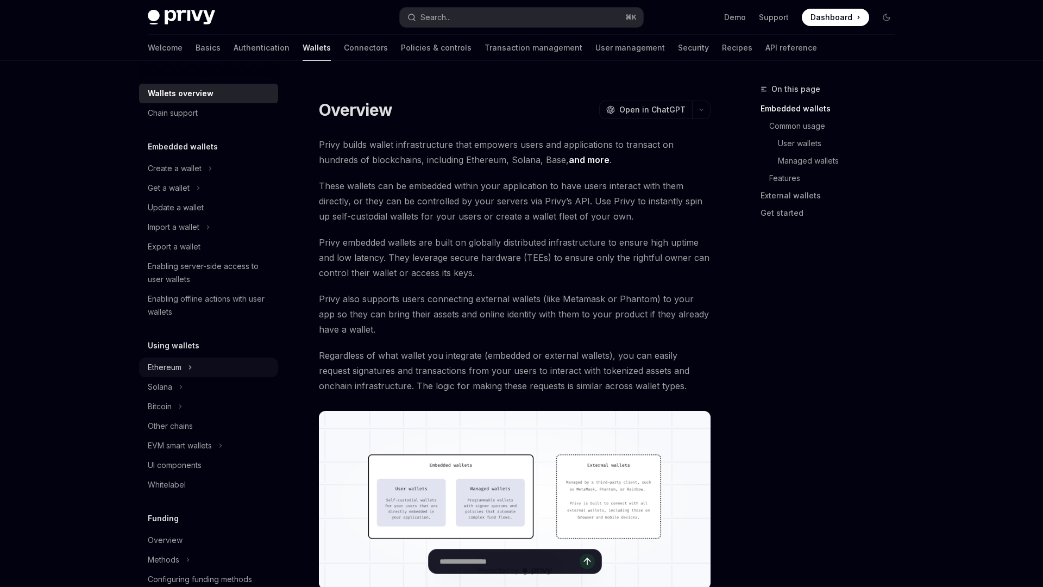
click at [228, 364] on div "Ethereum" at bounding box center [208, 368] width 139 height 20
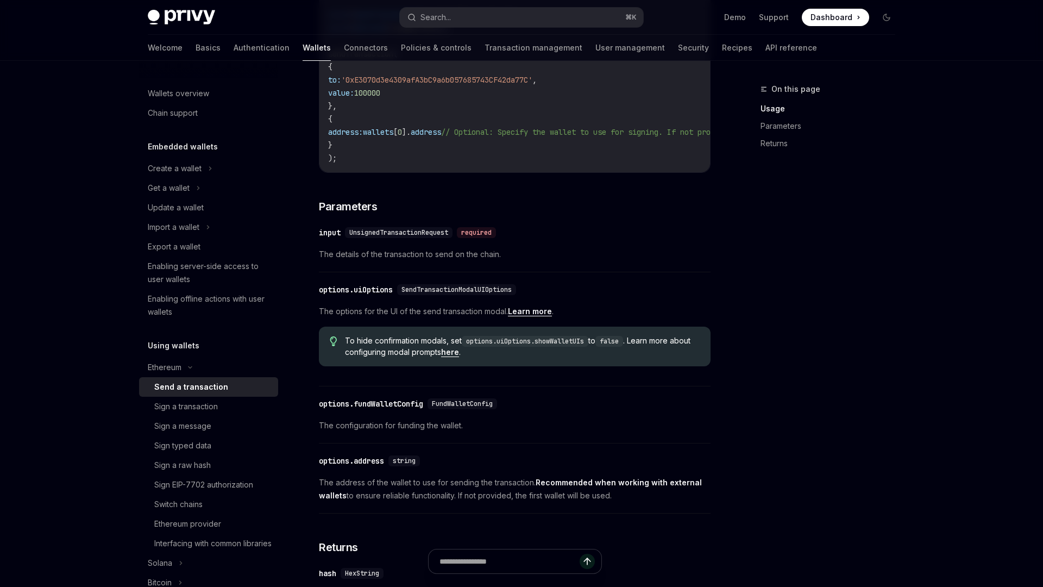
scroll to position [321, 0]
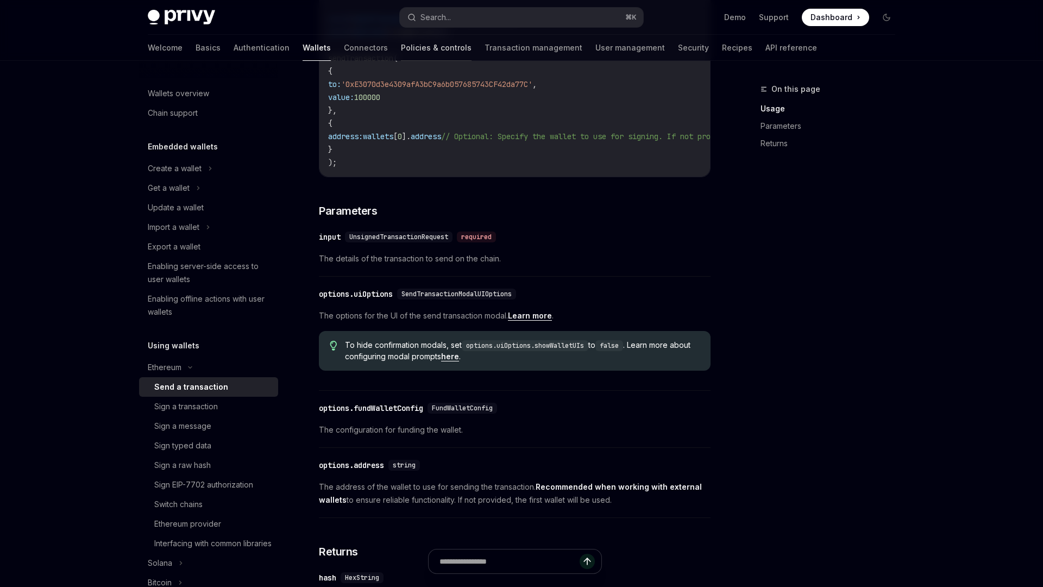
click at [401, 52] on link "Policies & controls" at bounding box center [436, 48] width 71 height 26
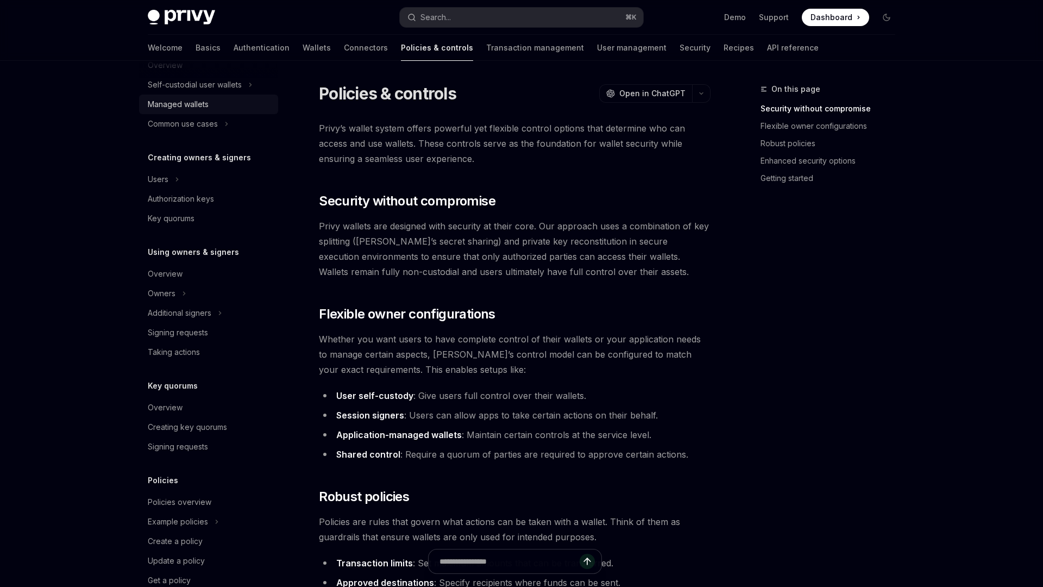
scroll to position [178, 0]
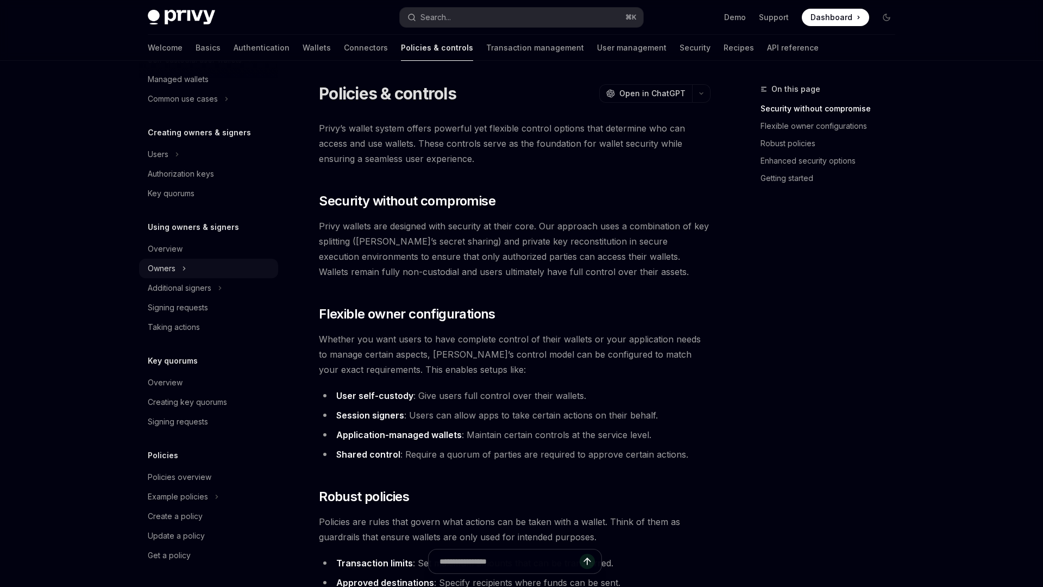
click at [201, 264] on div "Owners" at bounding box center [208, 269] width 139 height 20
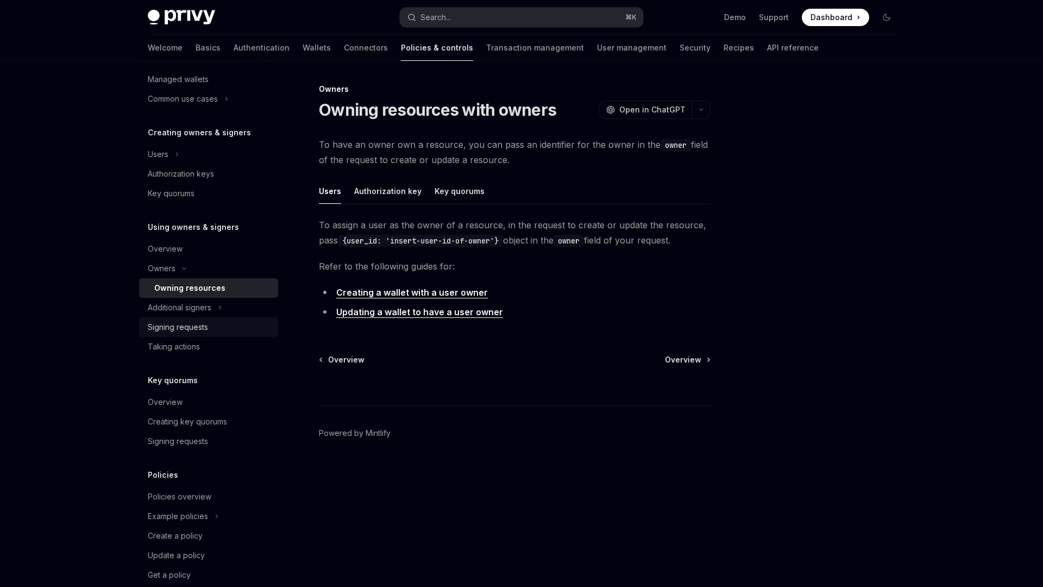
click at [204, 327] on div "Signing requests" at bounding box center [178, 327] width 60 height 13
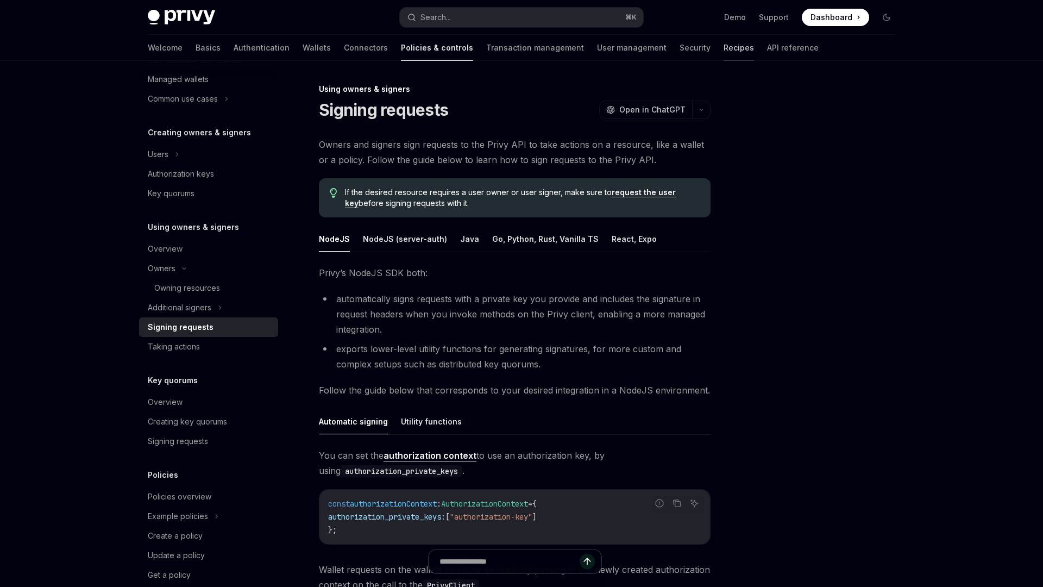
click at [724, 45] on link "Recipes" at bounding box center [739, 48] width 30 height 26
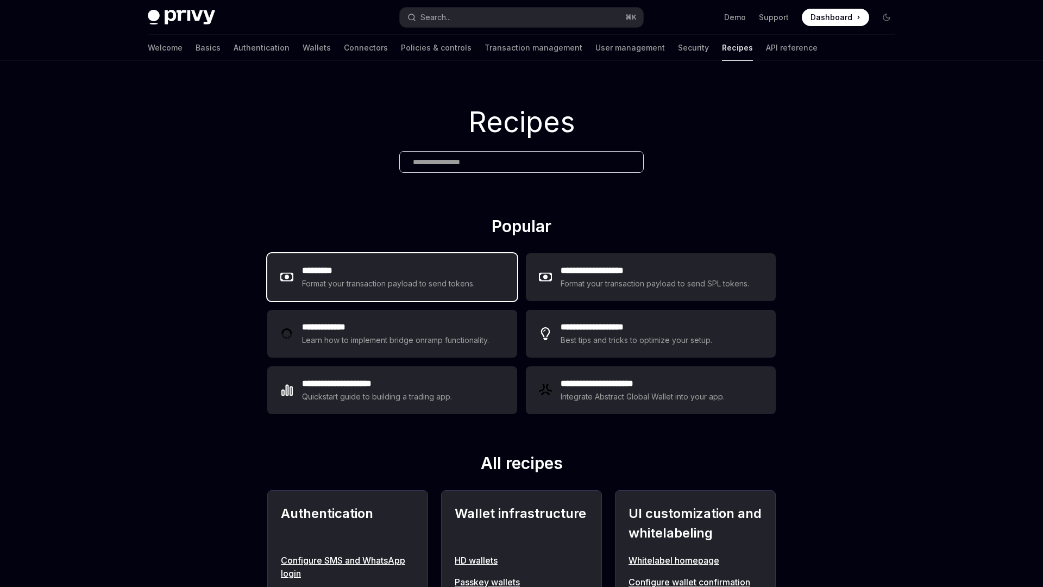
click at [463, 275] on h2 "*********" at bounding box center [388, 270] width 173 height 13
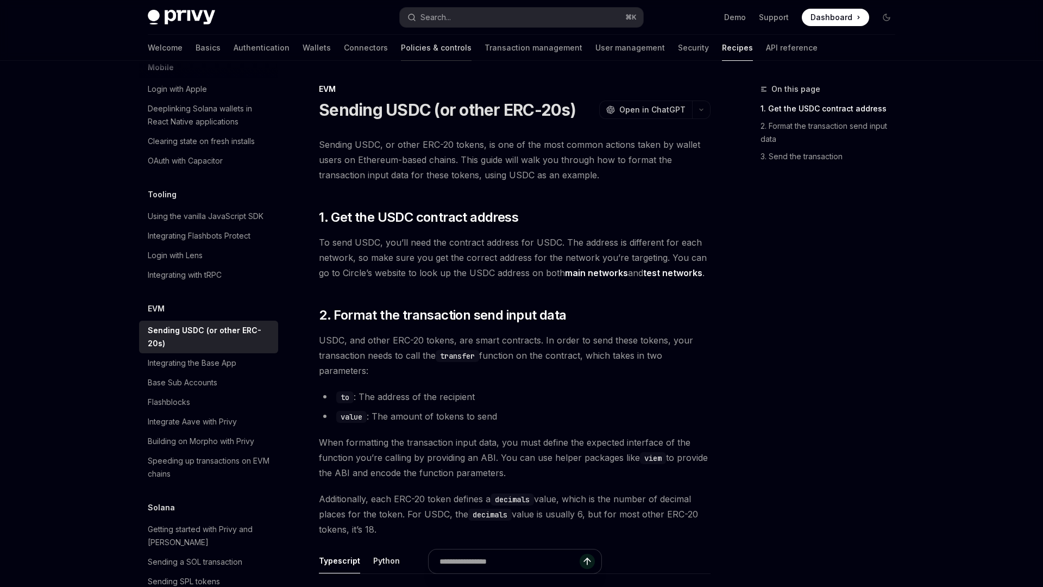
click at [401, 51] on link "Policies & controls" at bounding box center [436, 48] width 71 height 26
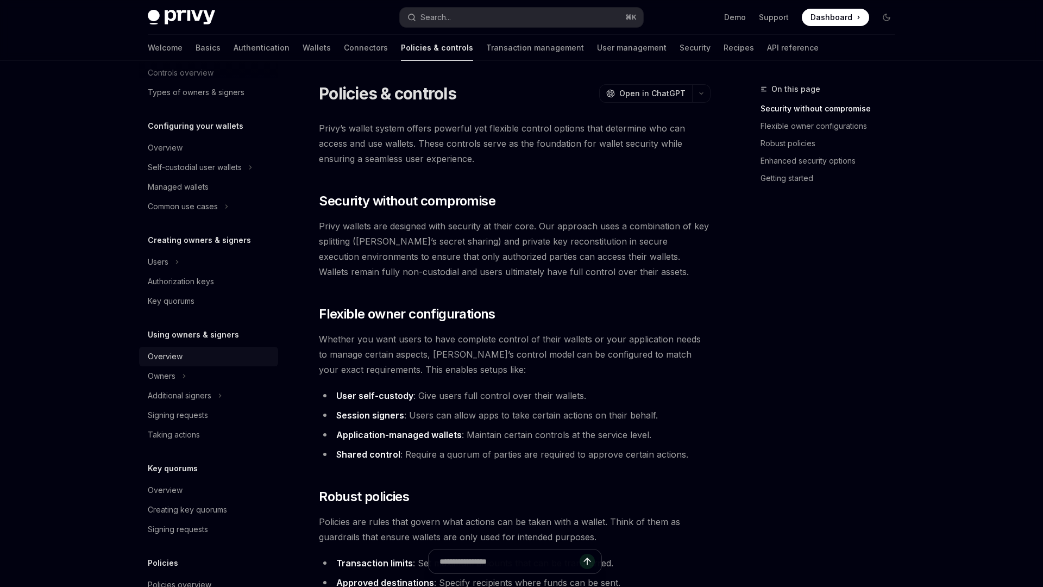
scroll to position [123, 0]
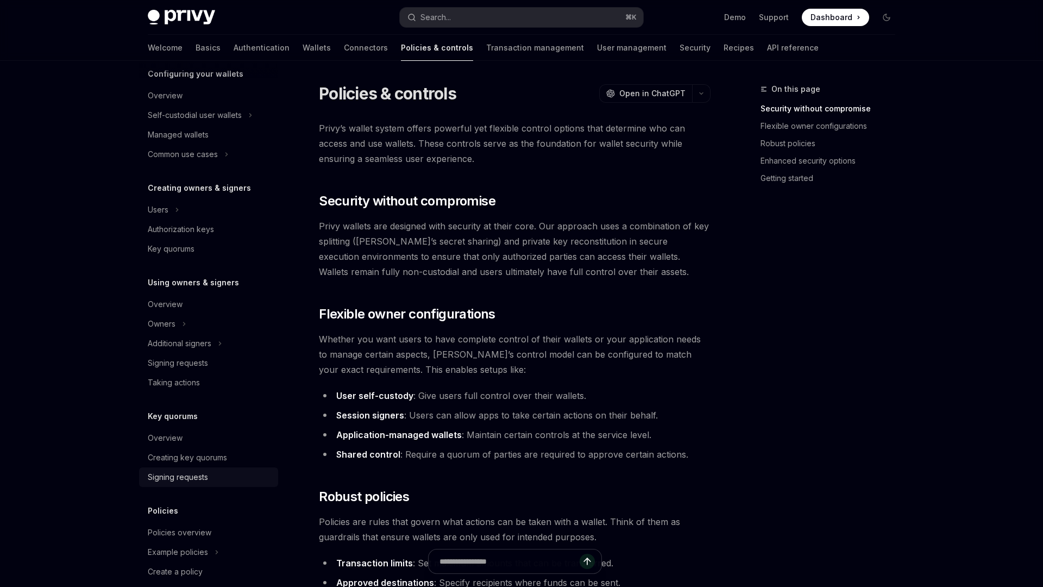
click at [217, 474] on div "Signing requests" at bounding box center [210, 477] width 124 height 13
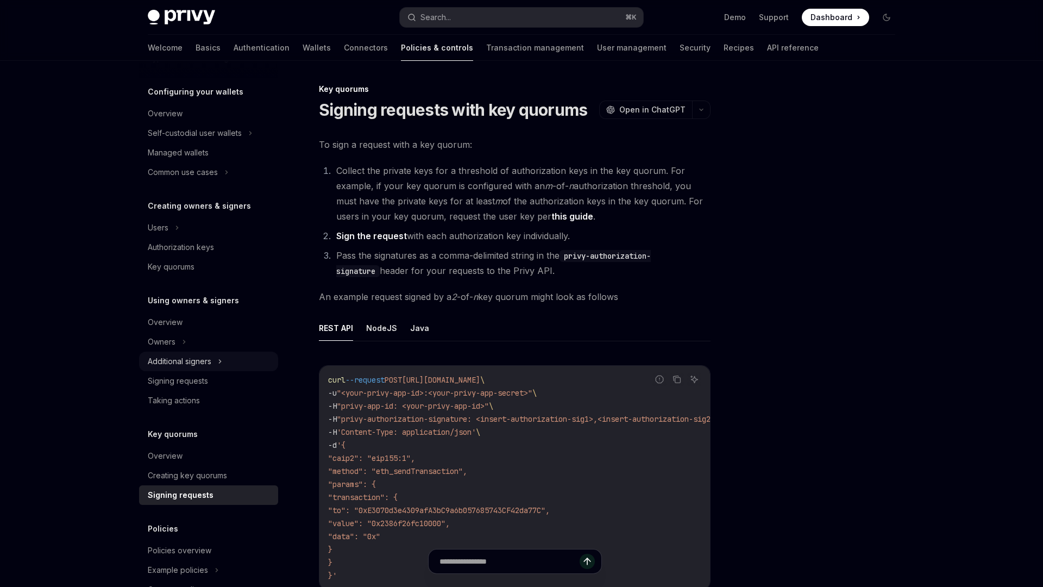
scroll to position [103, 0]
click at [212, 375] on link "Signing requests" at bounding box center [208, 383] width 139 height 20
type textarea "*"
